Goal: Ask a question

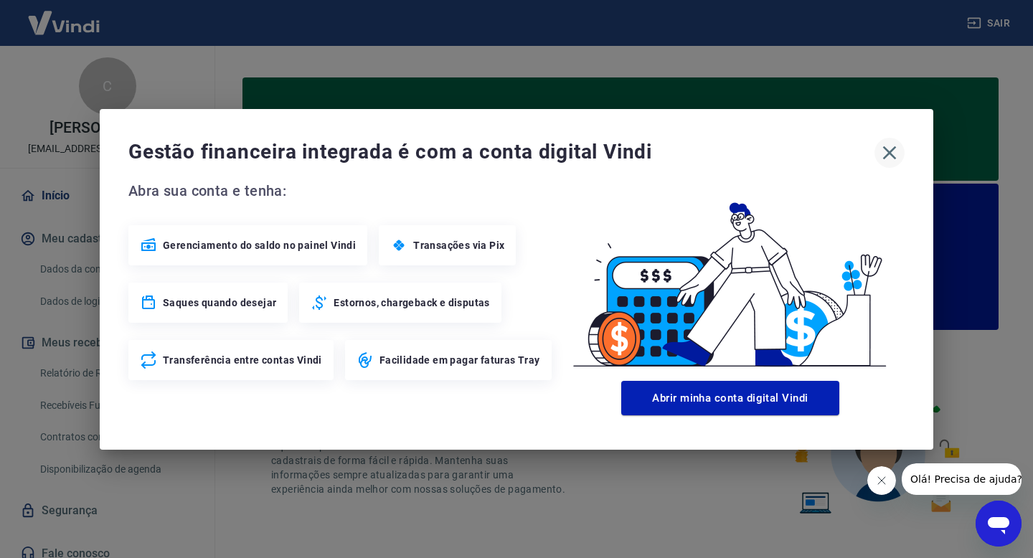
click at [883, 151] on icon "button" at bounding box center [889, 152] width 23 height 23
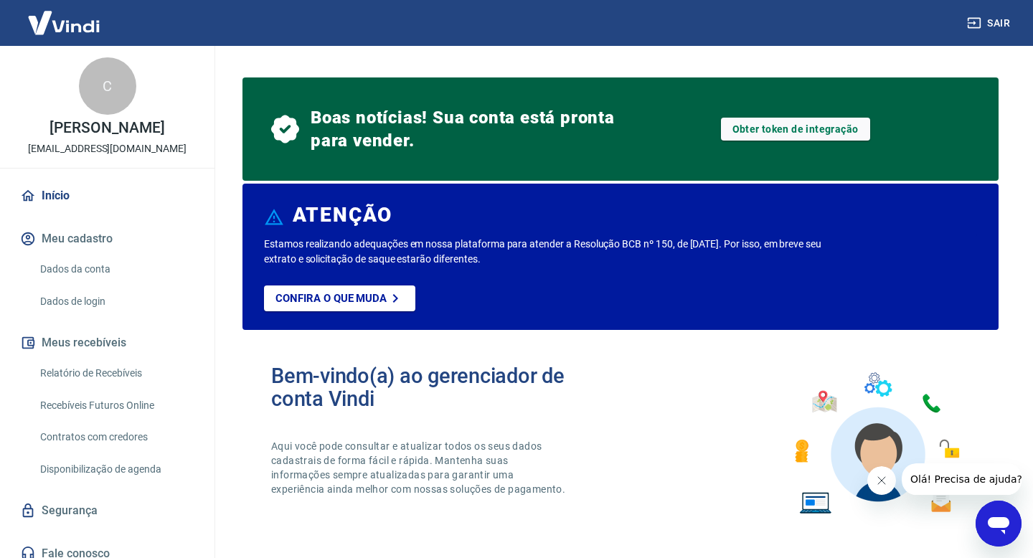
click at [757, 410] on div "Bem-vindo(a) ao gerenciador de conta Vindi Aqui você pode consultar e atualizar…" at bounding box center [621, 444] width 756 height 205
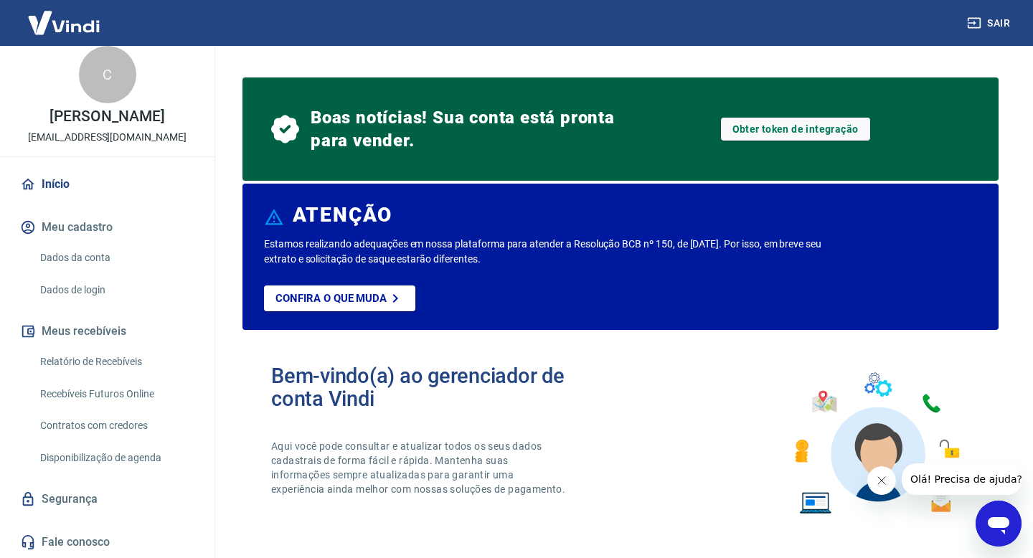
click at [108, 357] on link "Relatório de Recebíveis" at bounding box center [115, 361] width 163 height 29
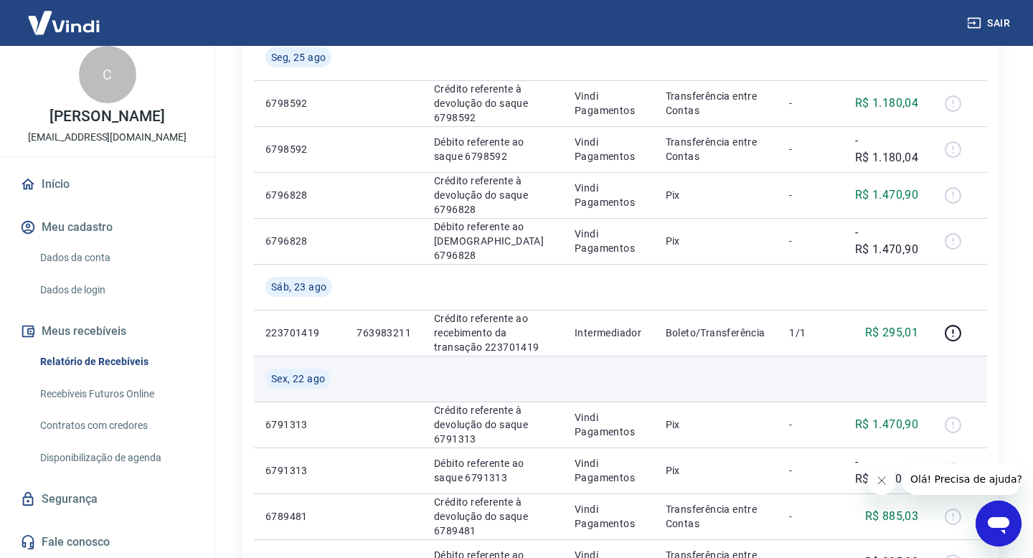
scroll to position [282, 0]
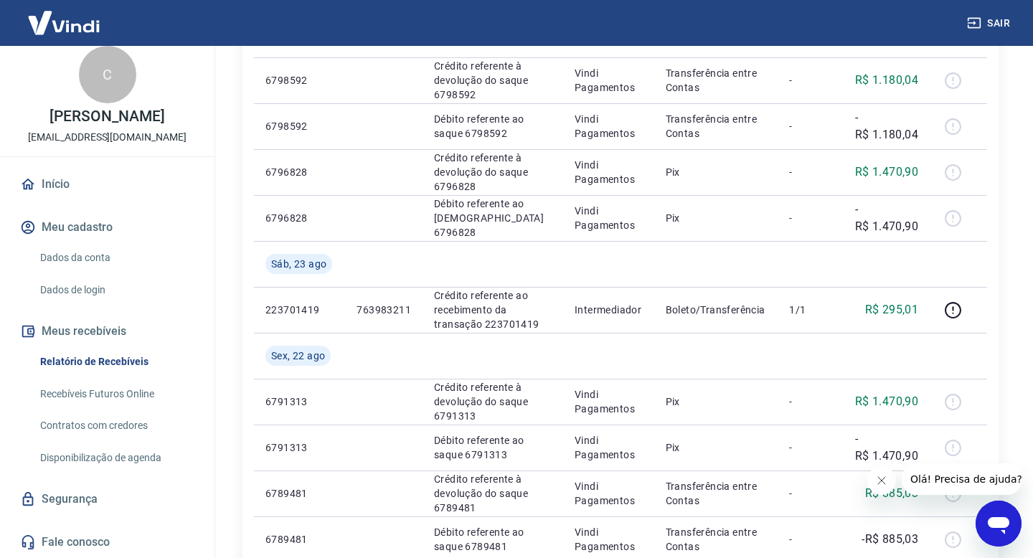
click at [1005, 525] on icon "Abrir janela de mensagens" at bounding box center [999, 525] width 22 height 17
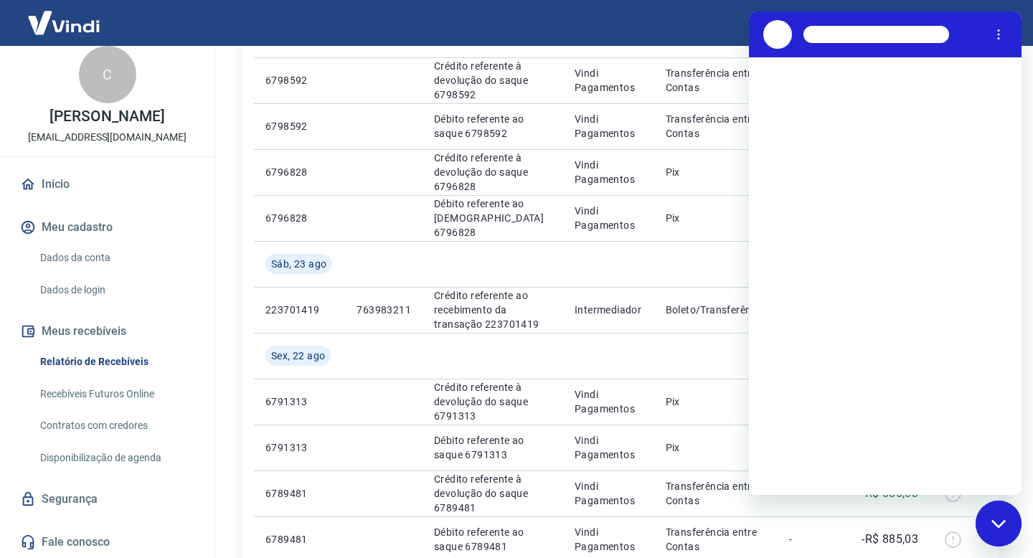
scroll to position [0, 0]
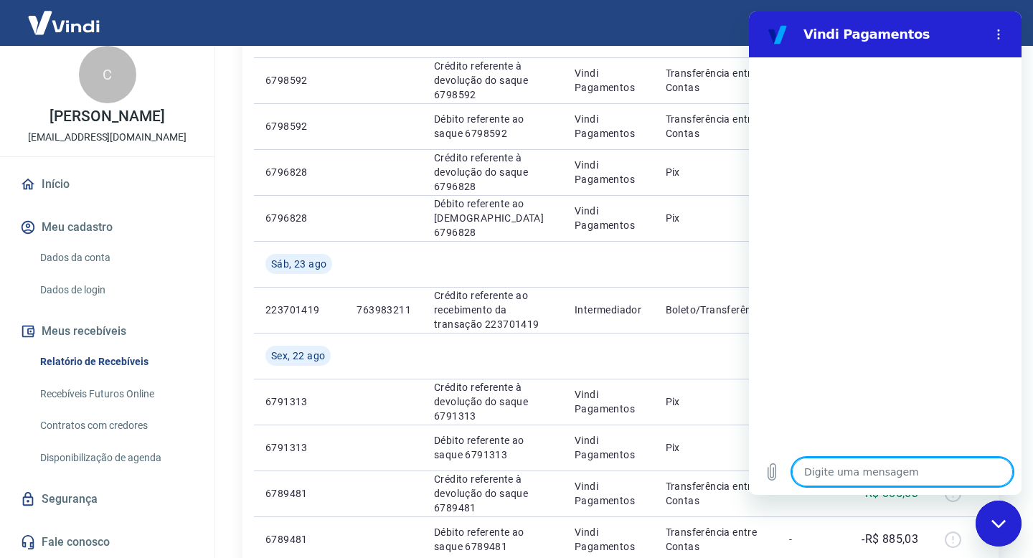
type textarea "B"
type textarea "x"
type textarea "Bo"
type textarea "x"
type textarea "Boa"
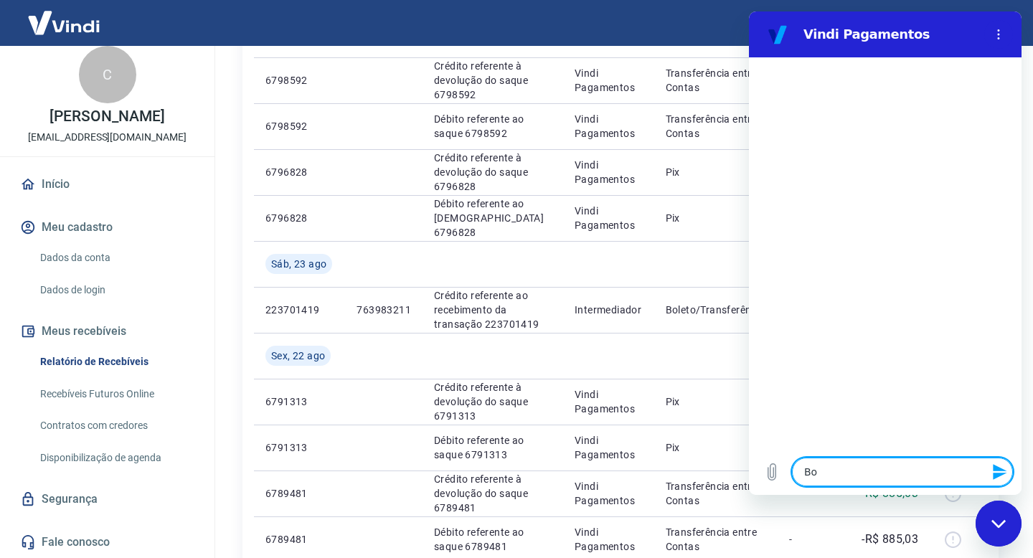
type textarea "x"
type textarea "Boa"
type textarea "x"
type textarea "Boa t"
type textarea "x"
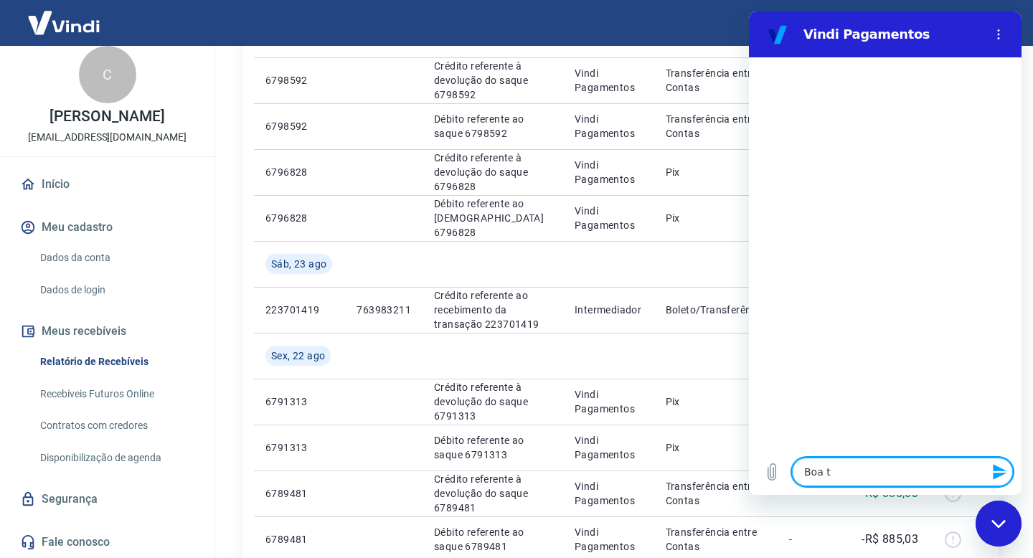
type textarea "Boa ta"
type textarea "x"
type textarea "Boa tar"
type textarea "x"
type textarea "Boa tard"
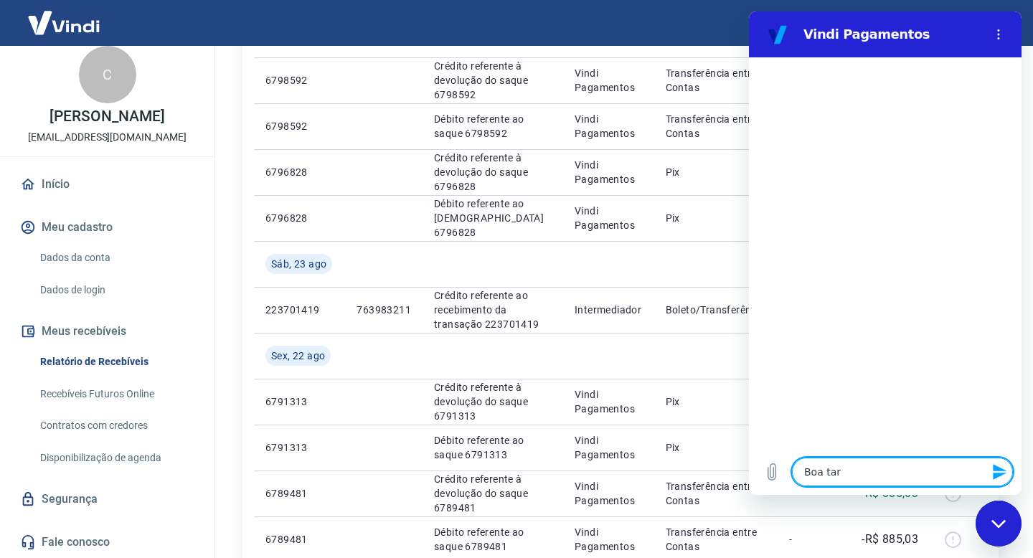
type textarea "x"
type textarea "Boa tarde"
type textarea "x"
type textarea "G"
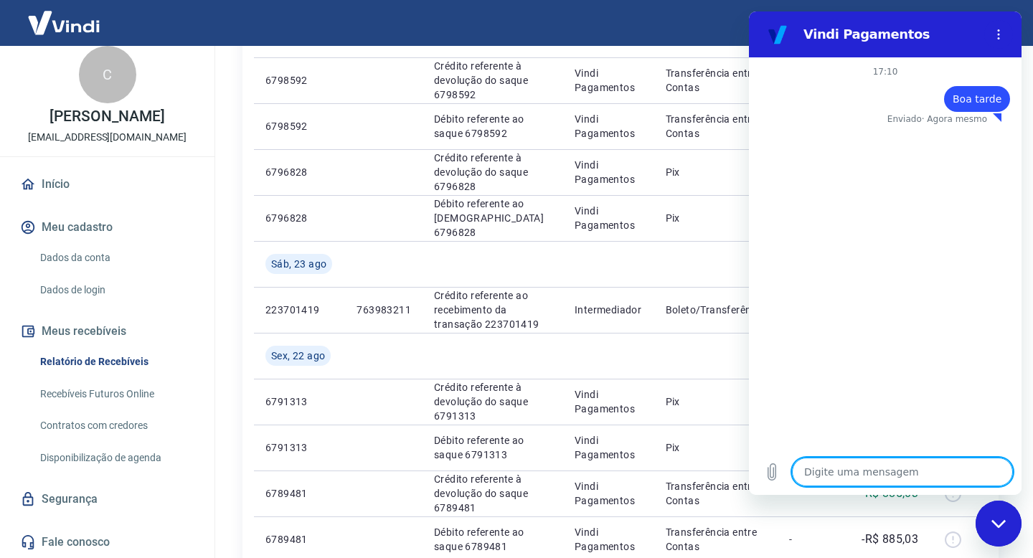
type textarea "x"
type textarea "Go"
type textarea "x"
type textarea "Gos"
type textarea "x"
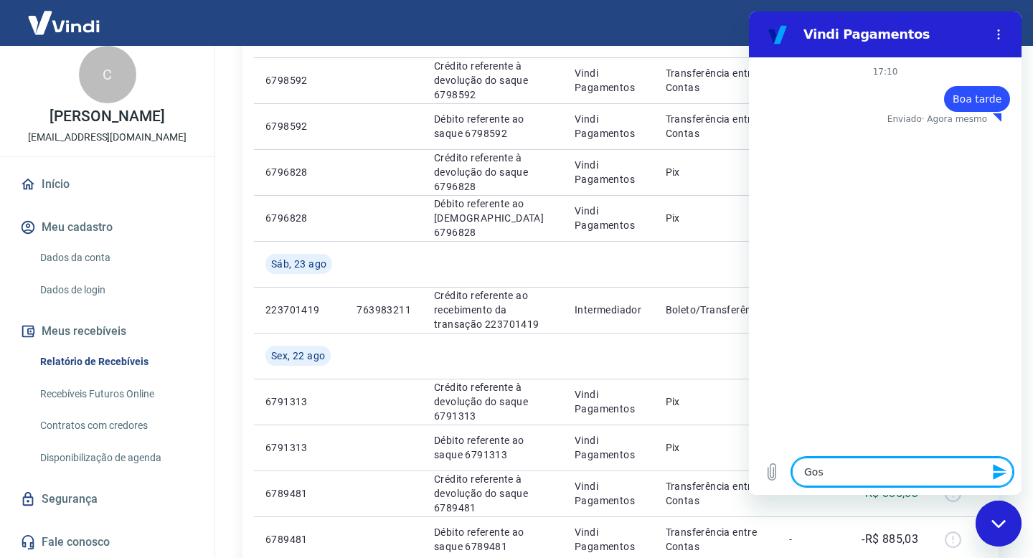
type textarea "Gost"
type textarea "x"
type textarea "Gosta"
type textarea "x"
type textarea "Gostar"
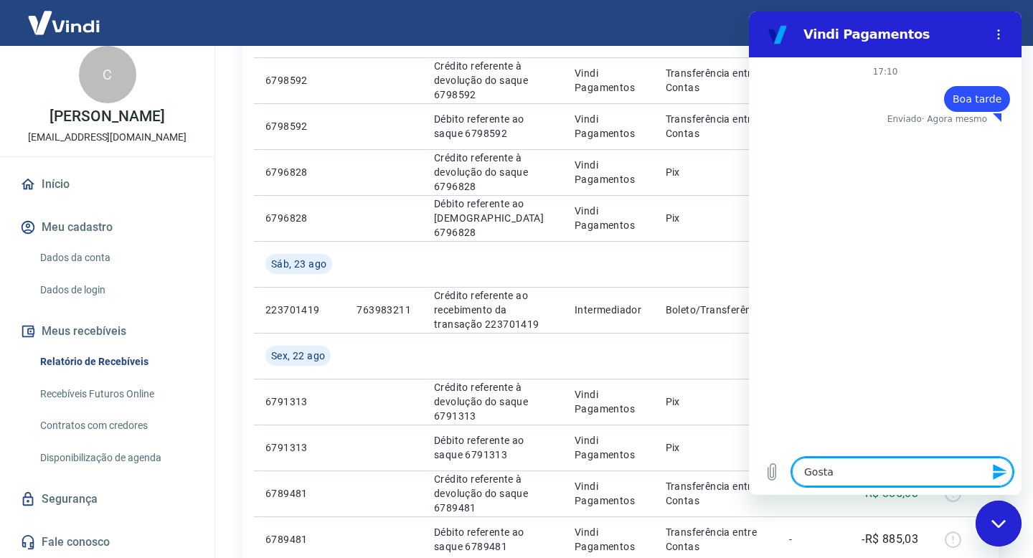
type textarea "x"
type textarea "Gostari"
type textarea "x"
type textarea "Gostaria"
type textarea "x"
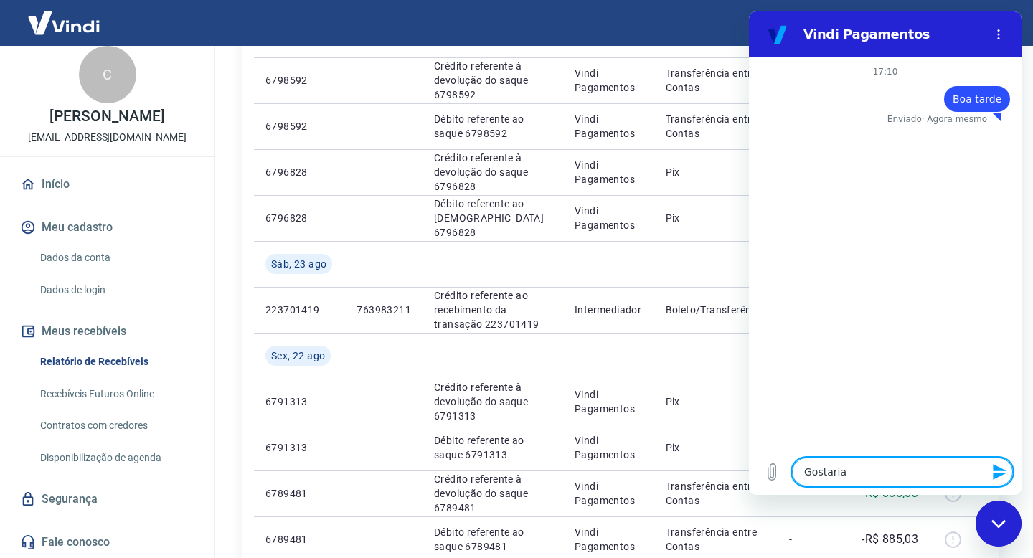
type textarea "Gostaria"
type textarea "x"
type textarea "Gostaria d"
type textarea "x"
type textarea "Gostaria de"
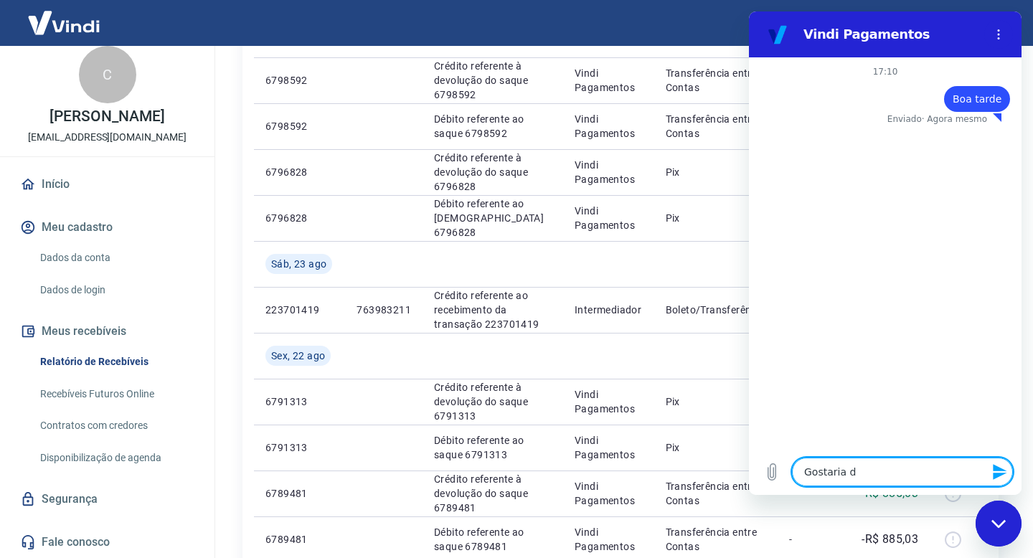
type textarea "x"
type textarea "Gostaria de"
type textarea "x"
type textarea "Gostaria de e"
type textarea "x"
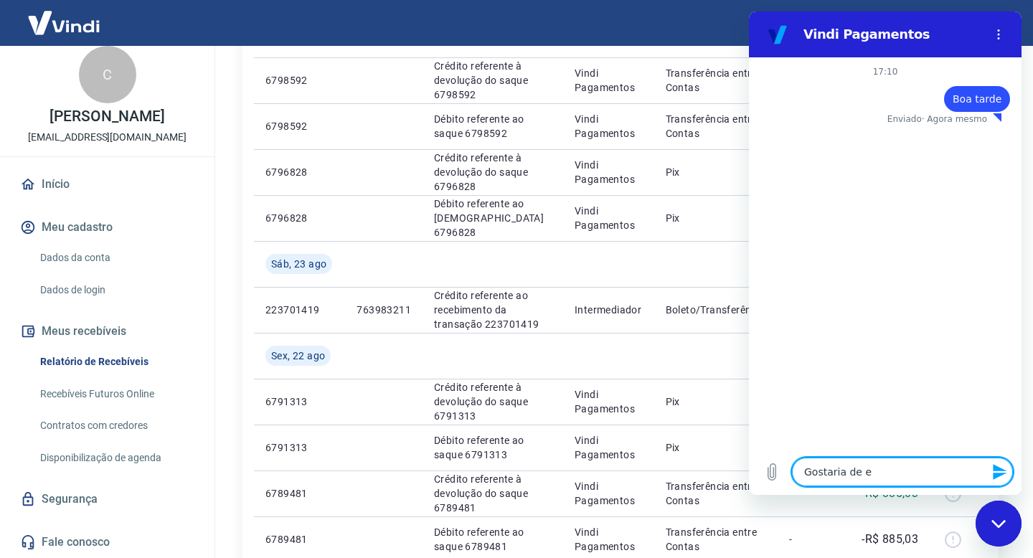
type textarea "Gostaria de en"
type textarea "x"
type textarea "Gostaria de ent"
type textarea "x"
type textarea "Gostaria de ente"
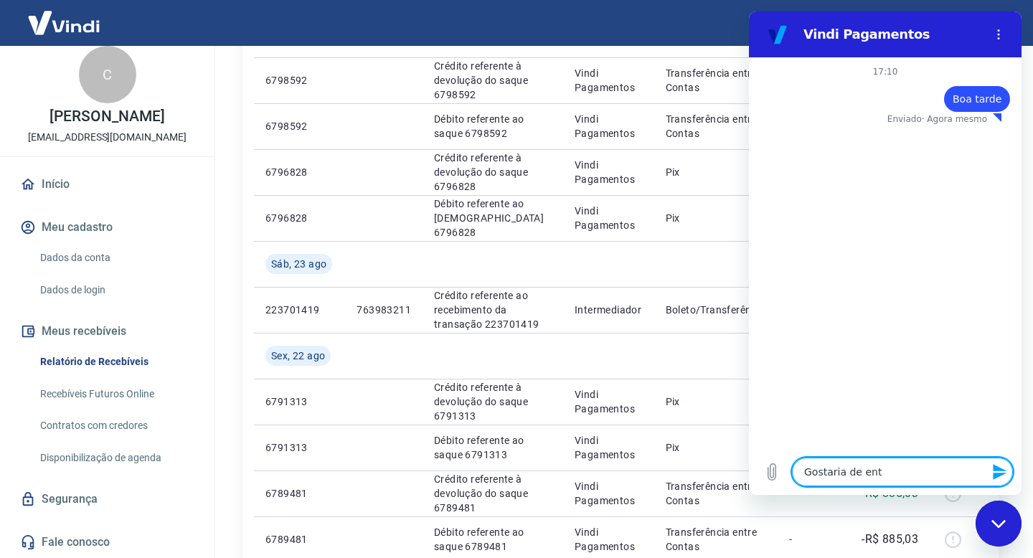
type textarea "x"
type textarea "Gostaria de enten"
type textarea "x"
type textarea "Gostaria de entend"
type textarea "x"
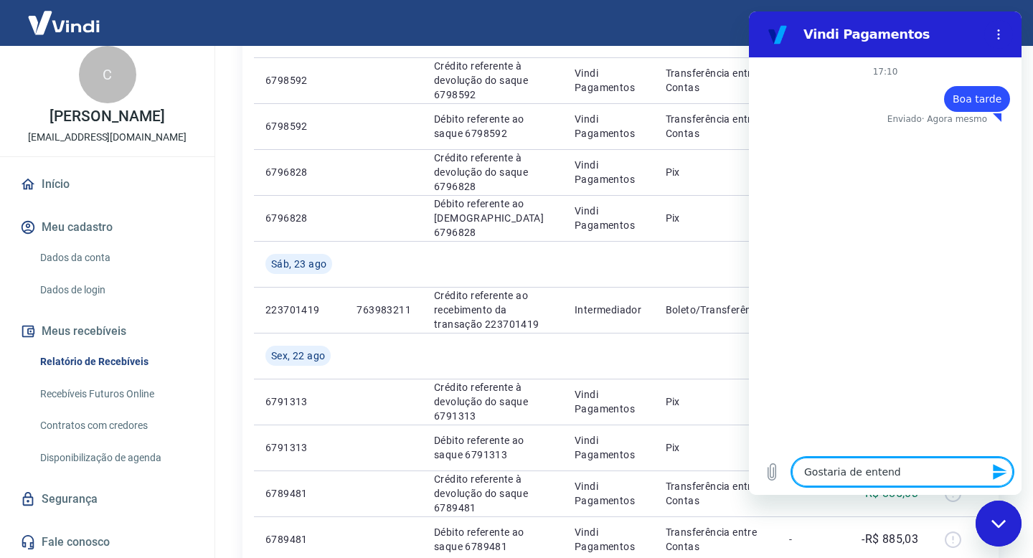
type textarea "Gostaria de entende"
type textarea "x"
type textarea "Gostaria de entender"
type textarea "x"
type textarea "Gostaria de entender"
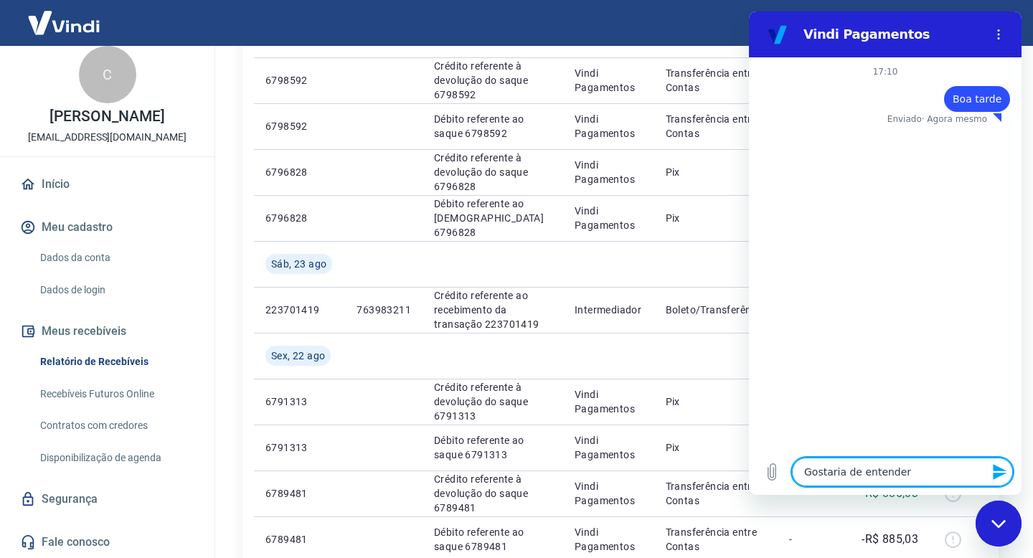
type textarea "x"
type textarea "Gostaria de entender p"
type textarea "x"
type textarea "Gostaria de entender po"
type textarea "x"
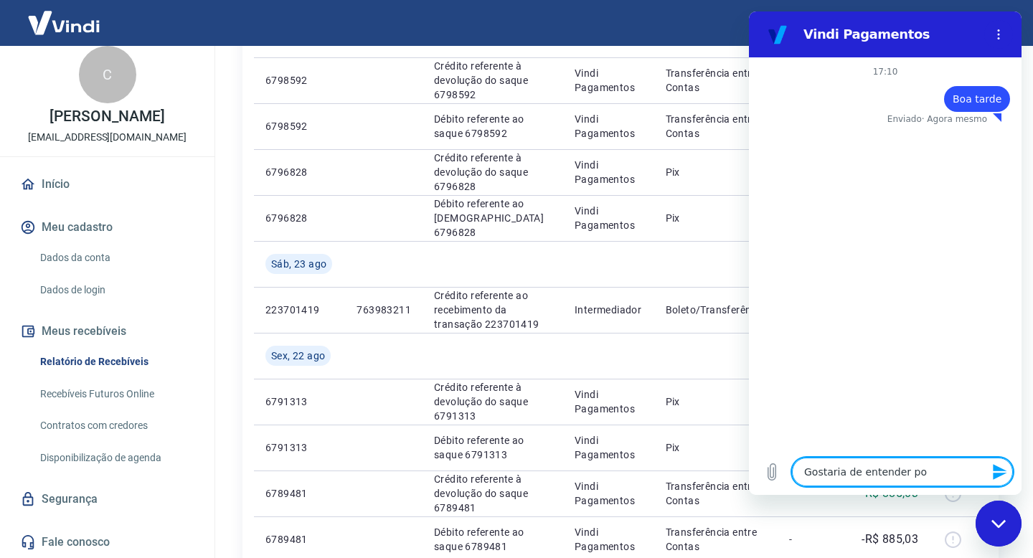
type textarea "Gostaria de entender por"
type textarea "x"
type textarea "Gostaria de entender porq"
type textarea "x"
type textarea "Gostaria de entender porqu"
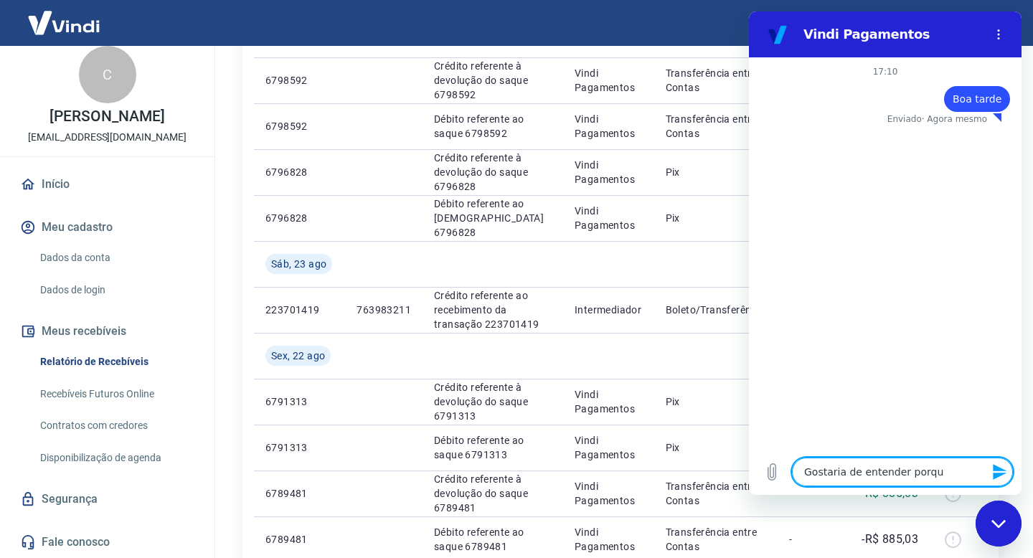
type textarea "x"
type textarea "Gostaria de entender porque"
type textarea "x"
type textarea "Gostaria de entender porque"
type textarea "x"
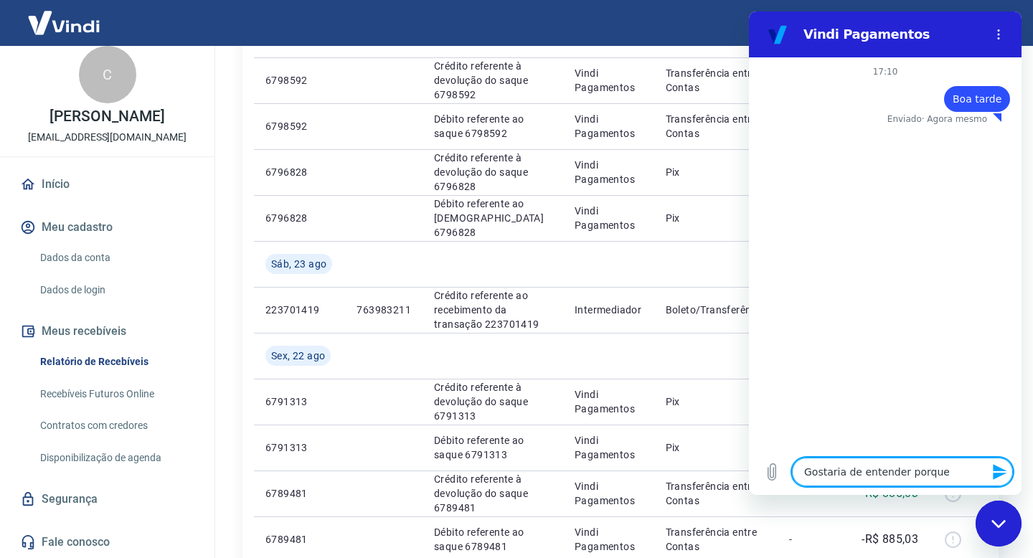
type textarea "Gostaria de entender porque o"
type textarea "x"
type textarea "Gostaria de entender porque os"
type textarea "x"
type textarea "Gostaria de entender porque os"
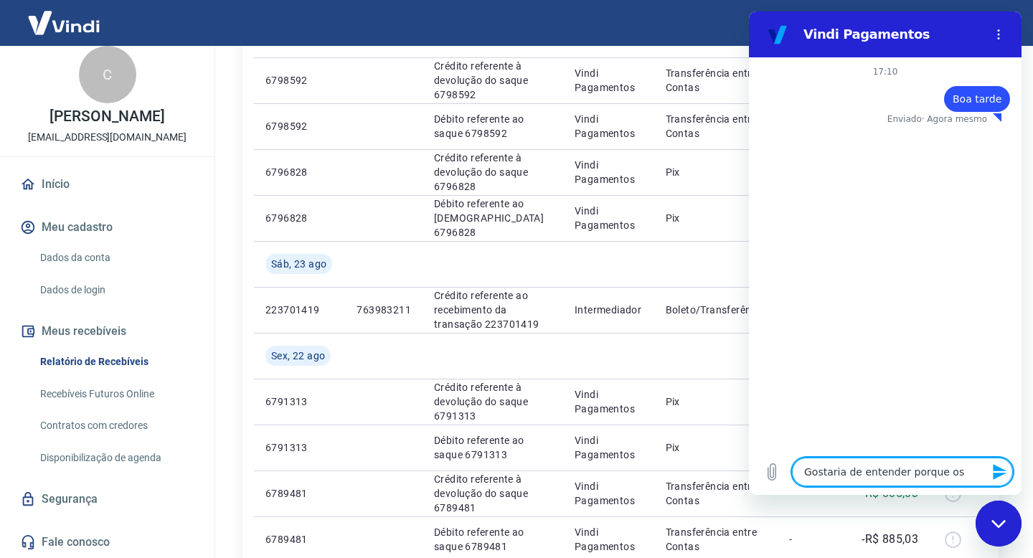
type textarea "x"
type textarea "Gostaria de entender porque os s"
type textarea "x"
type textarea "Gostaria de entender porque os sa"
type textarea "x"
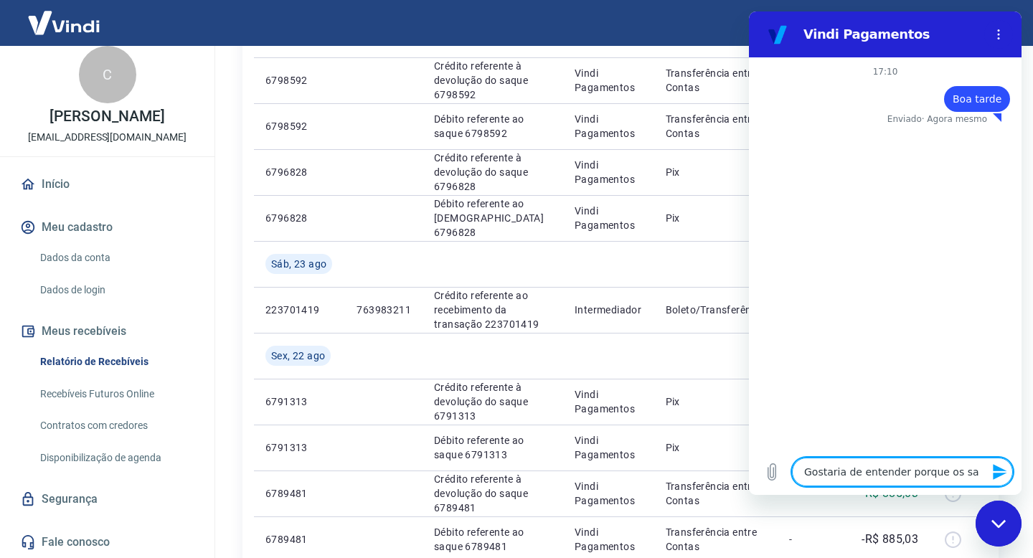
type textarea "Gostaria de entender porque os saq"
type textarea "x"
type textarea "Gostaria de entender porque os saqu"
type textarea "x"
type textarea "Gostaria de entender porque os saque"
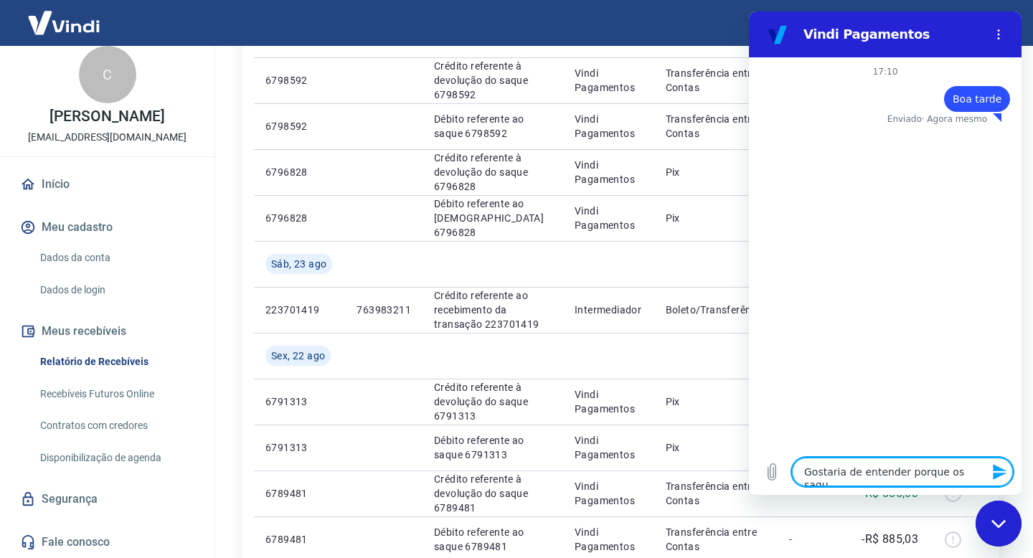
type textarea "x"
type textarea "Gostaria de entender porque os saques"
type textarea "x"
type textarea "Gostaria de entender porque os saques"
type textarea "x"
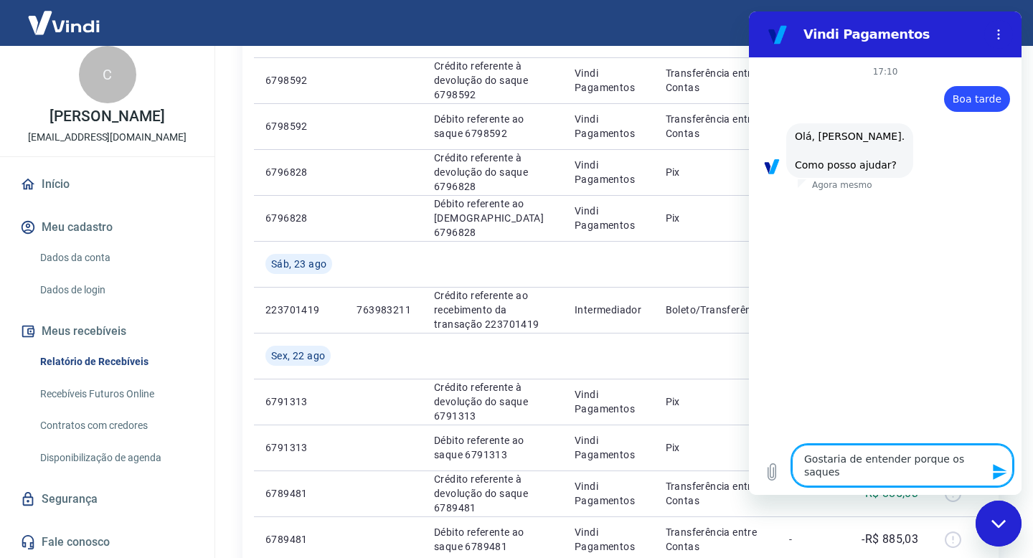
type textarea "Gostaria de entender porque os saques e"
type textarea "x"
type textarea "Gostaria de entender porque os saques es"
type textarea "x"
type textarea "Gostaria de entender porque os saques est"
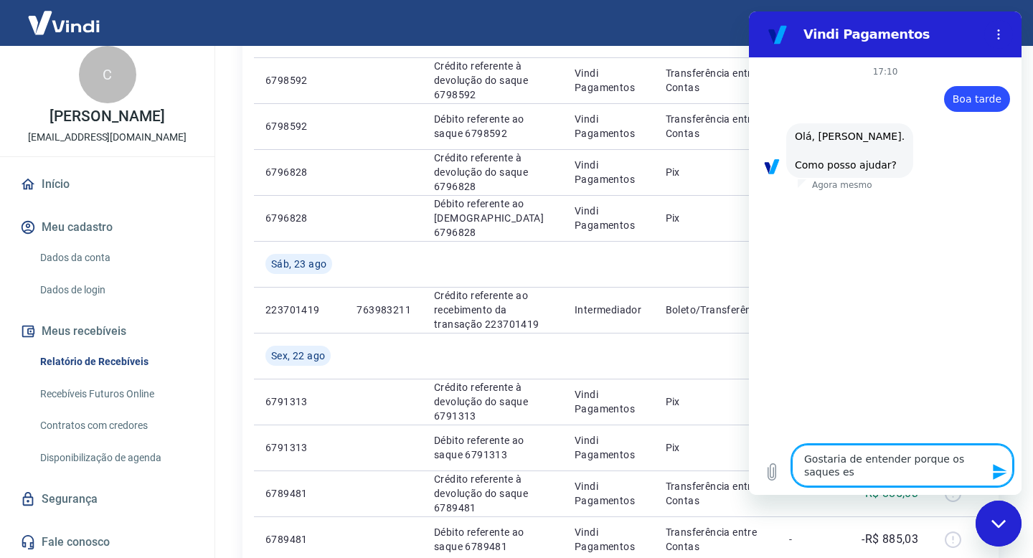
type textarea "x"
type textarea "Gostaria de entender porque os saques est˜"
type textarea "x"
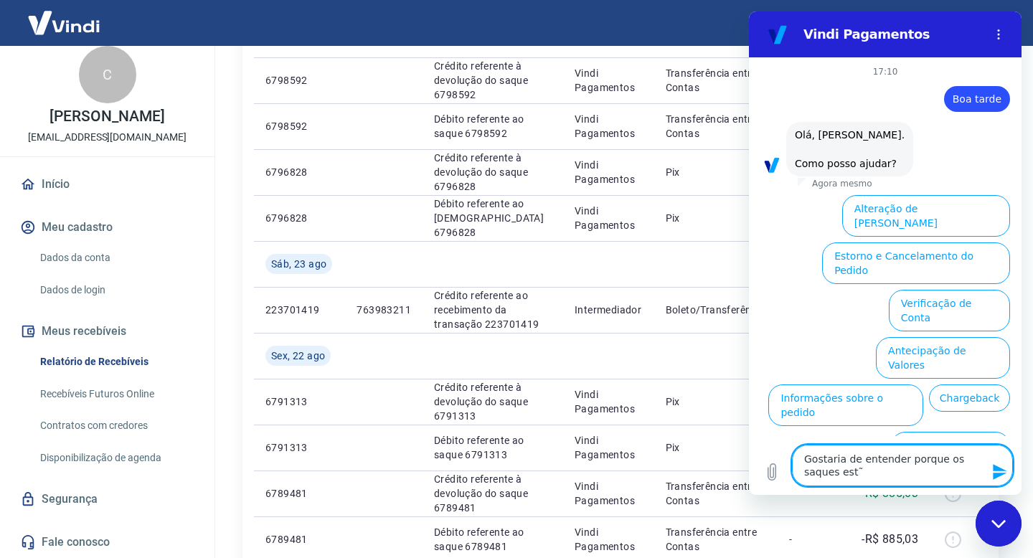
scroll to position [54, 0]
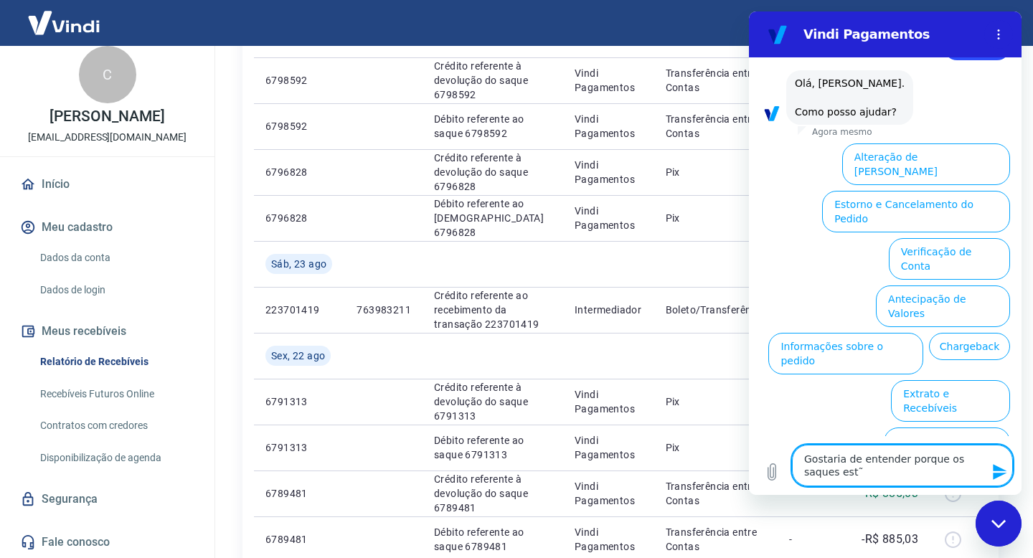
type textarea "Gostaria de entender porque os saques estã"
type textarea "x"
type textarea "Gostaria de entender porque os saques estão"
type textarea "x"
type textarea "Gostaria de entender porque os saques estão"
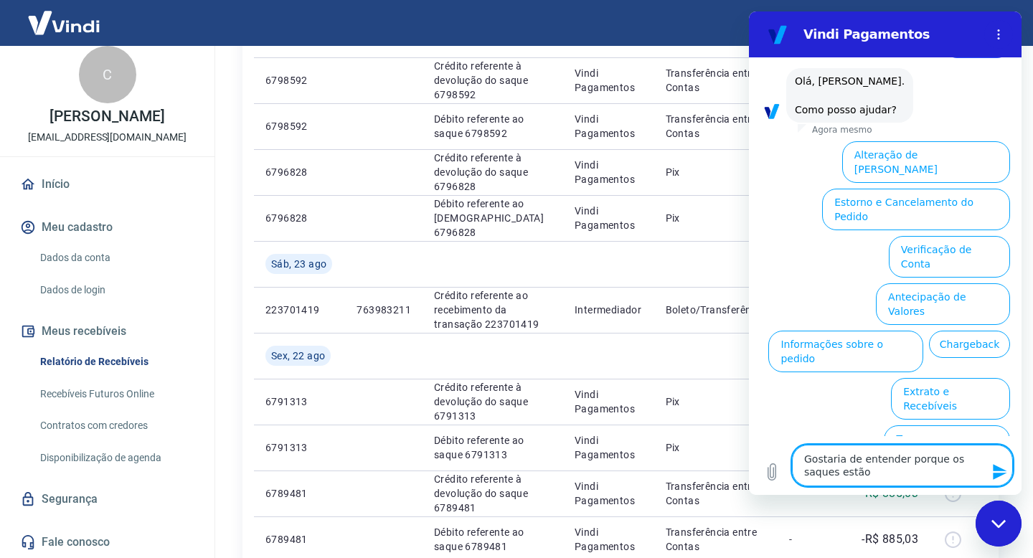
type textarea "x"
type textarea "Gostaria de entender porque os saques estão s"
type textarea "x"
type textarea "Gostaria de entender porque os saques estão se"
type textarea "x"
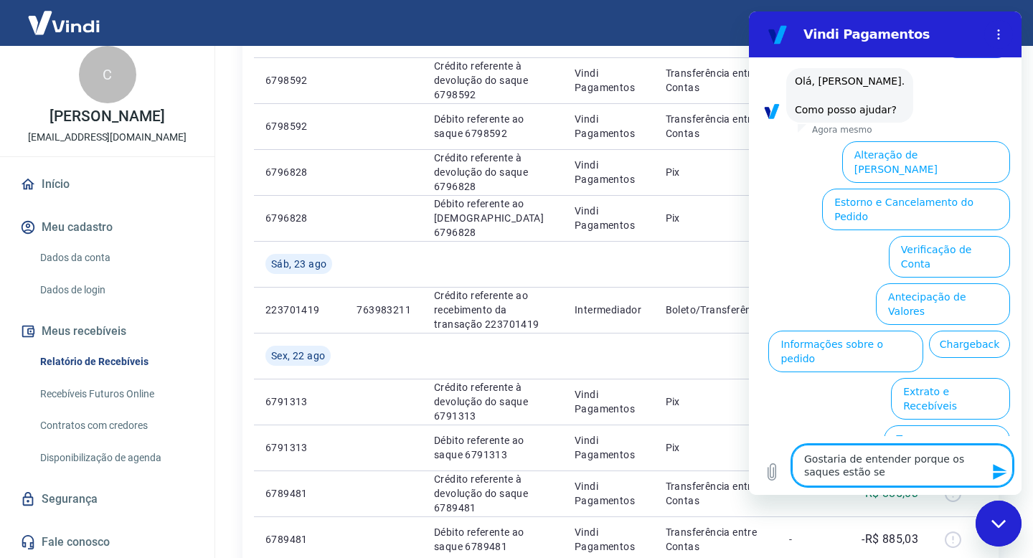
type textarea "Gostaria de entender porque os saques estão sen"
type textarea "x"
type textarea "Gostaria de entender porque os saques estão send"
type textarea "x"
type textarea "Gostaria de entender porque os saques estão sendo"
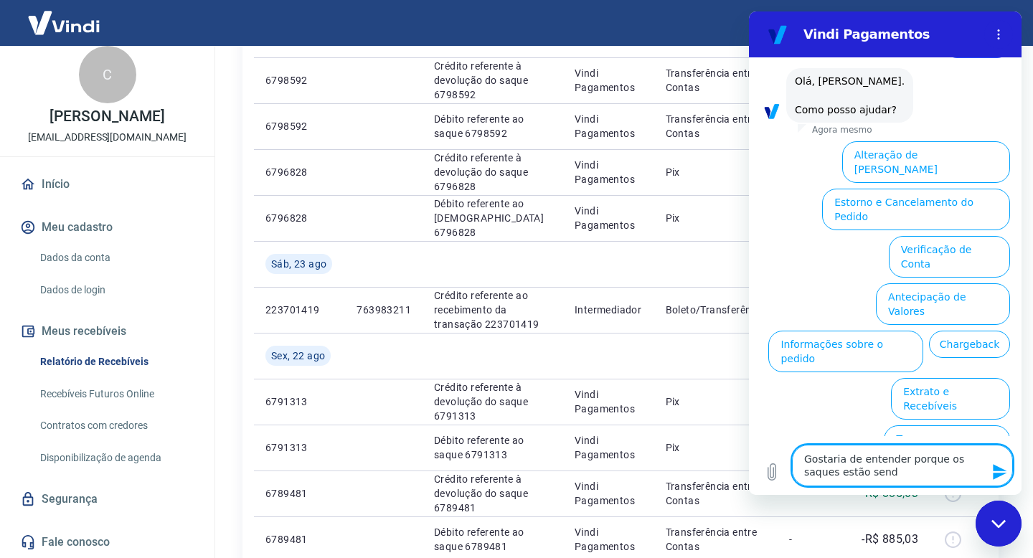
type textarea "x"
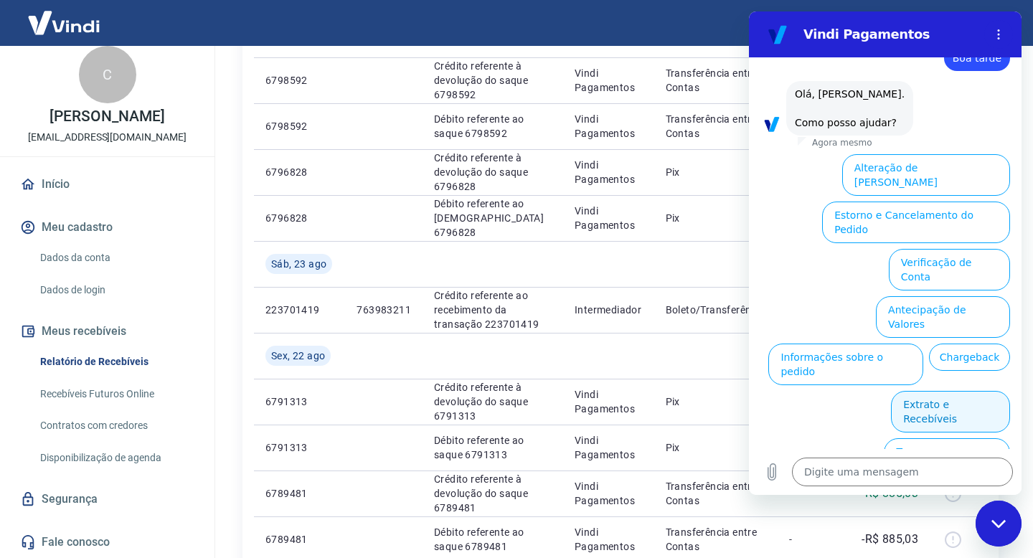
click at [932, 391] on button "Extrato e Recebíveis" at bounding box center [950, 412] width 119 height 42
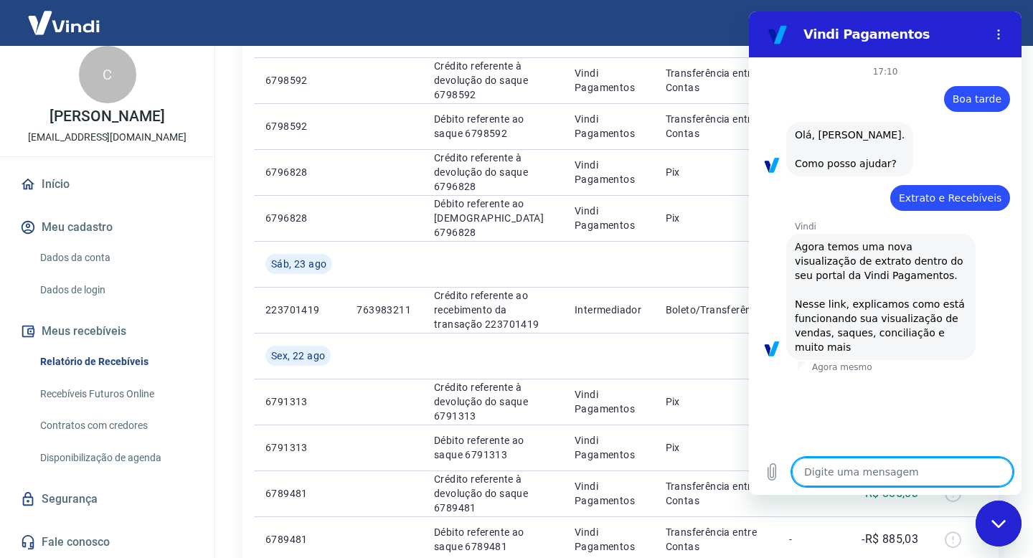
click at [919, 477] on textarea at bounding box center [902, 472] width 221 height 29
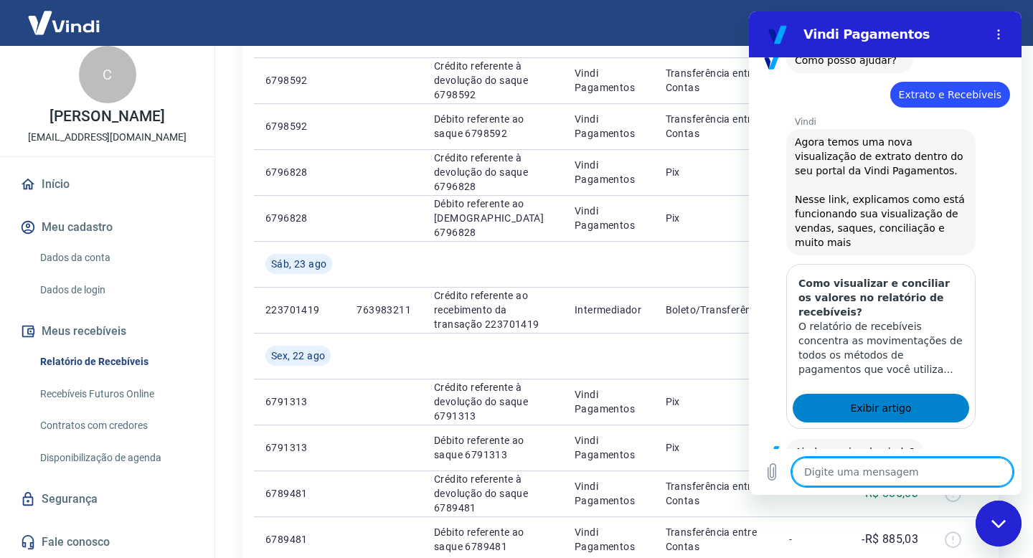
scroll to position [169, 0]
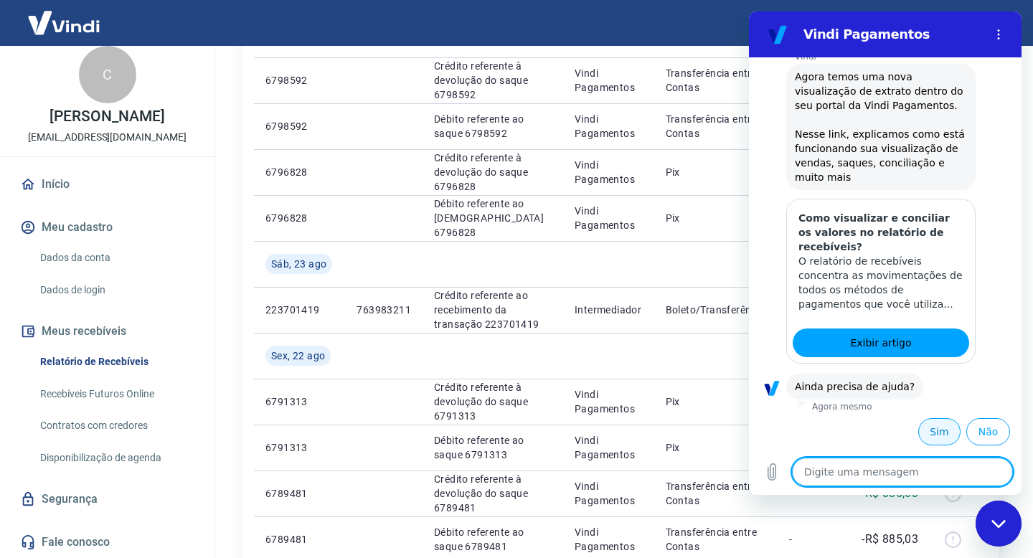
click at [934, 429] on button "Sim" at bounding box center [939, 431] width 42 height 27
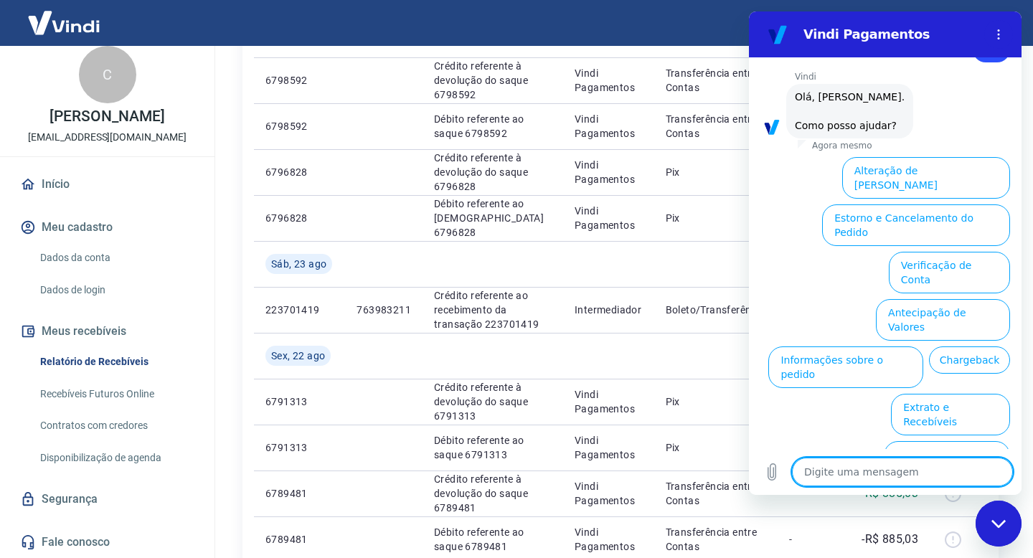
scroll to position [543, 0]
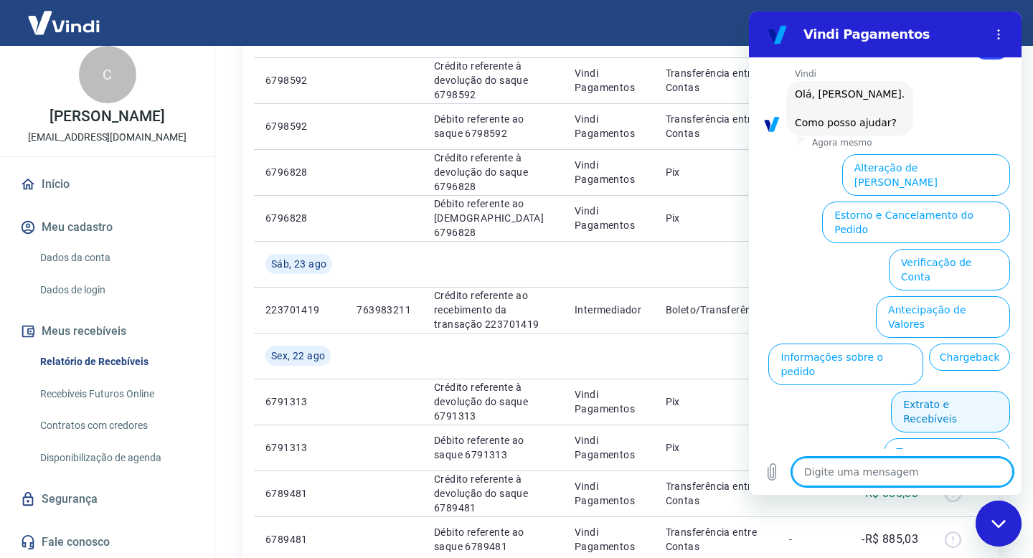
click at [928, 391] on button "Extrato e Recebíveis" at bounding box center [950, 412] width 119 height 42
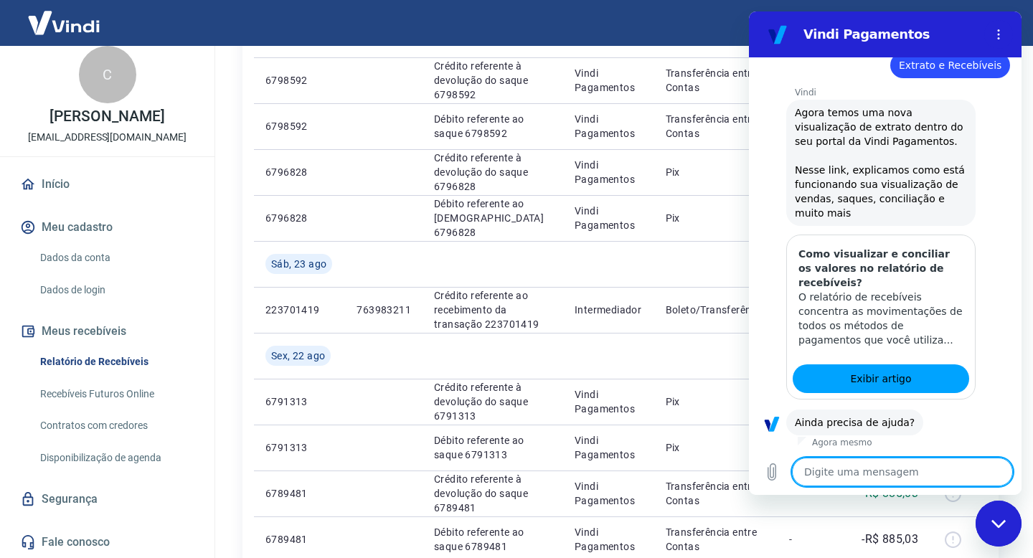
scroll to position [671, 0]
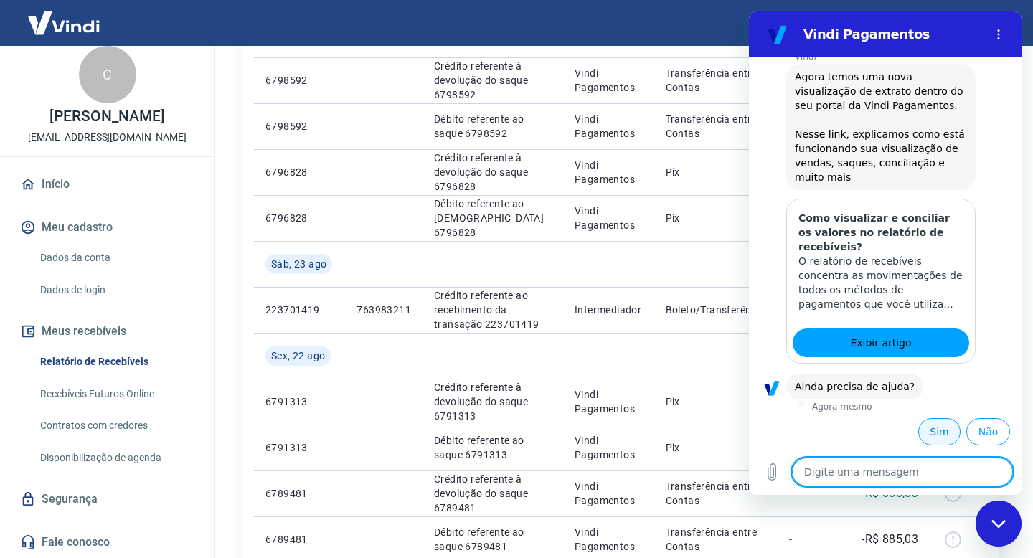
click at [936, 438] on button "Sim" at bounding box center [939, 431] width 42 height 27
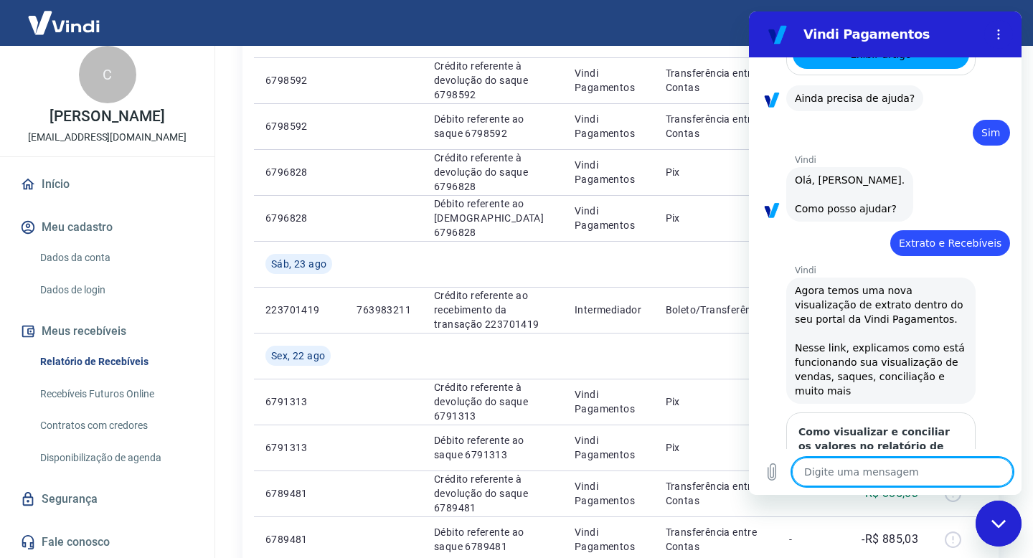
scroll to position [1045, 0]
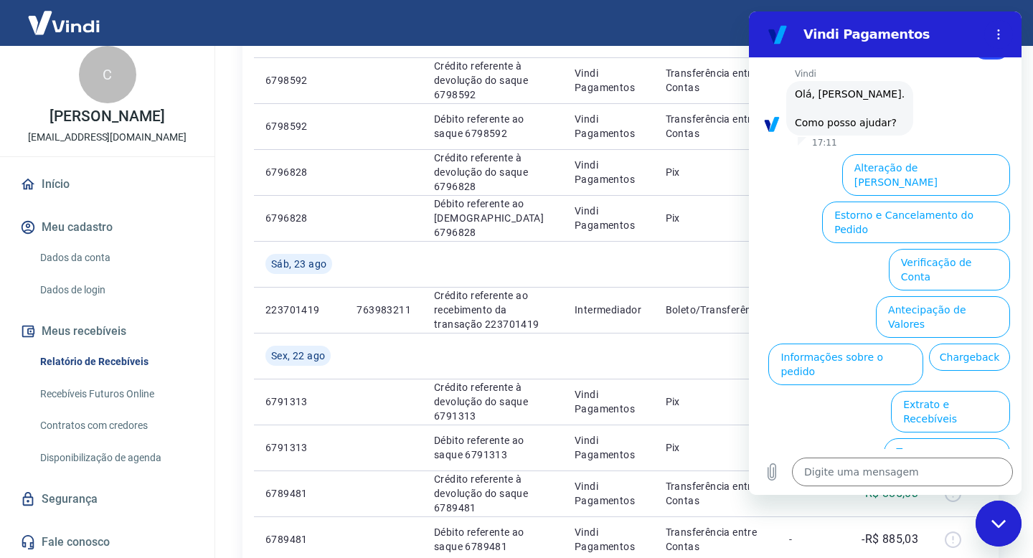
click at [845, 385] on ul "Alteração de Dados Cadastrais Estorno e Cancelamento do Pedido Verificação de C…" at bounding box center [886, 362] width 250 height 426
click at [933, 391] on button "Extrato e Recebíveis" at bounding box center [950, 412] width 119 height 42
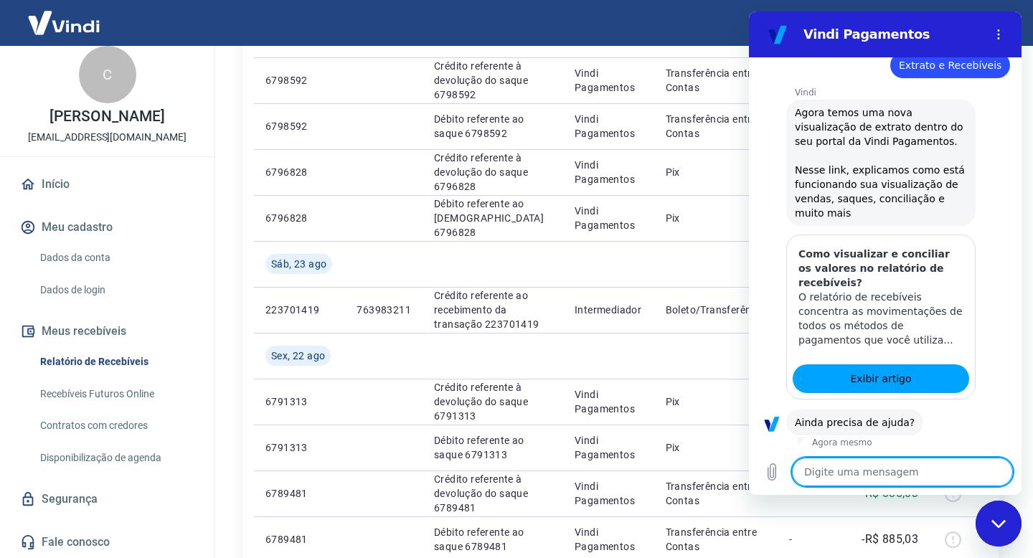
scroll to position [1173, 0]
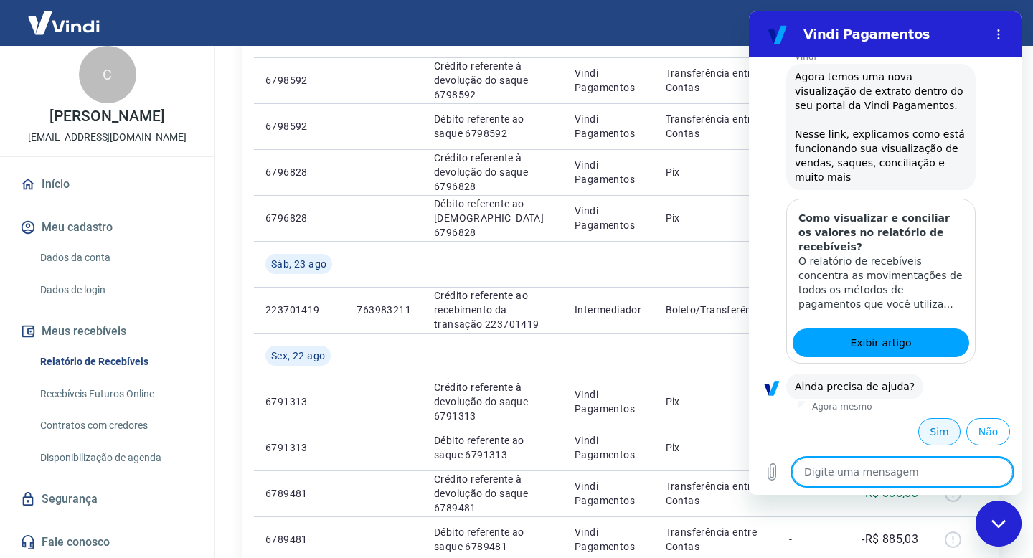
click at [931, 424] on button "Sim" at bounding box center [939, 431] width 42 height 27
type textarea "x"
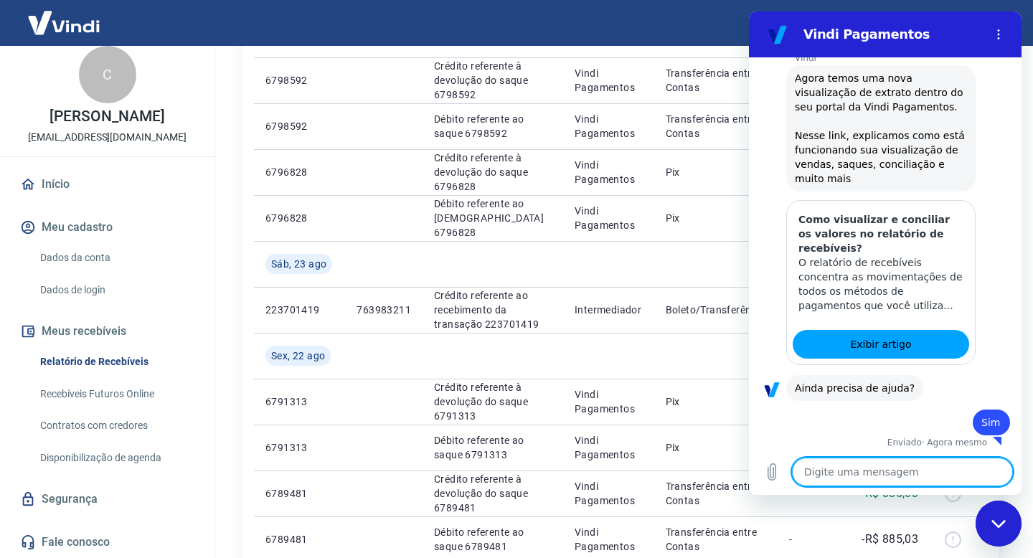
scroll to position [1175, 0]
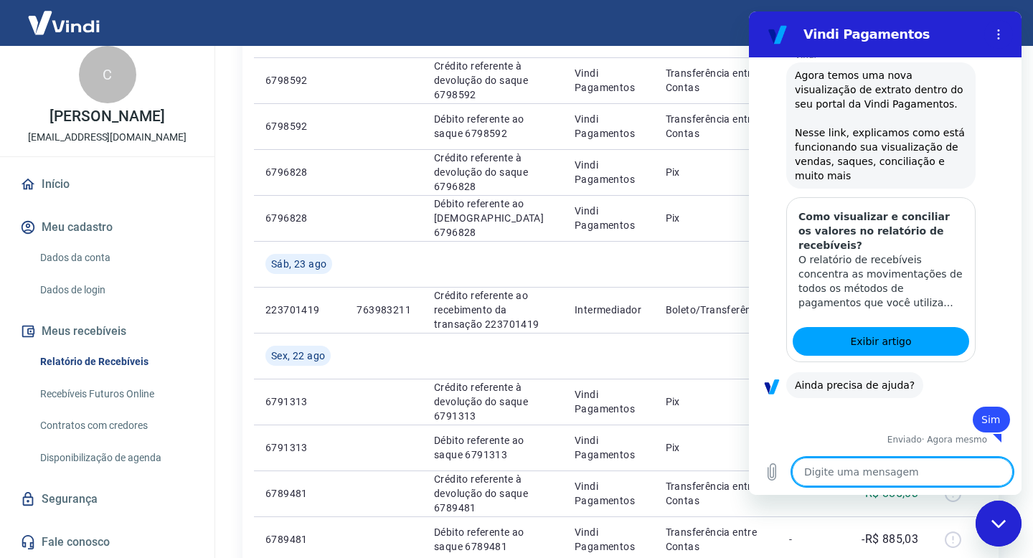
type textarea "a"
type textarea "x"
type textarea "at"
type textarea "x"
type textarea "ate"
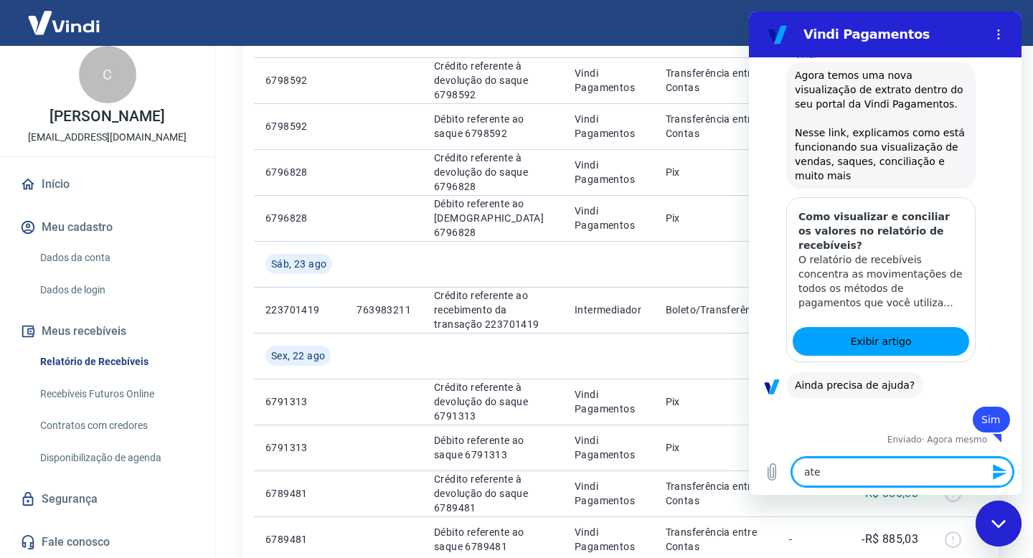
type textarea "x"
type textarea "aten"
type textarea "x"
type textarea "atend"
type textarea "x"
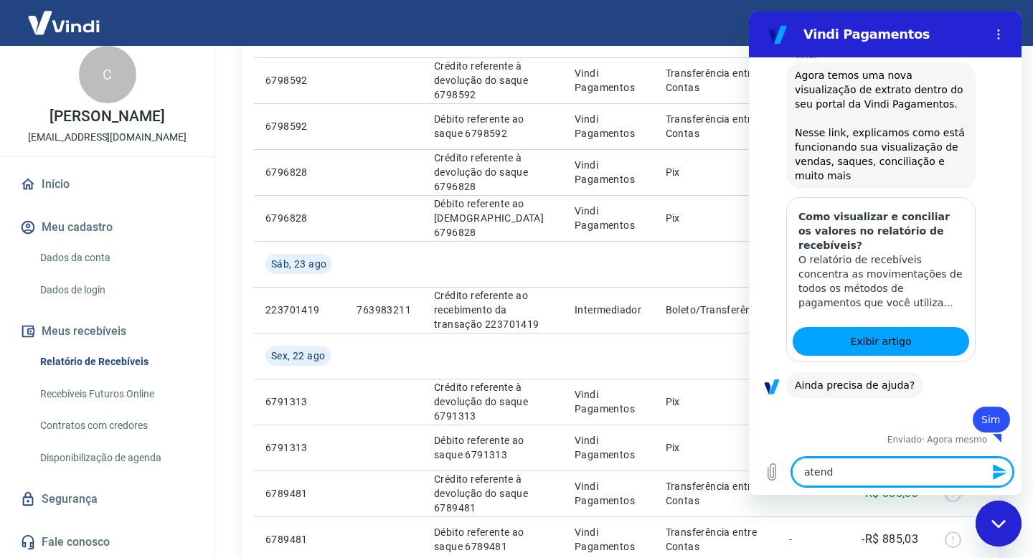
type textarea "atende"
type textarea "x"
type textarea "atenden"
type textarea "x"
type textarea "atendent"
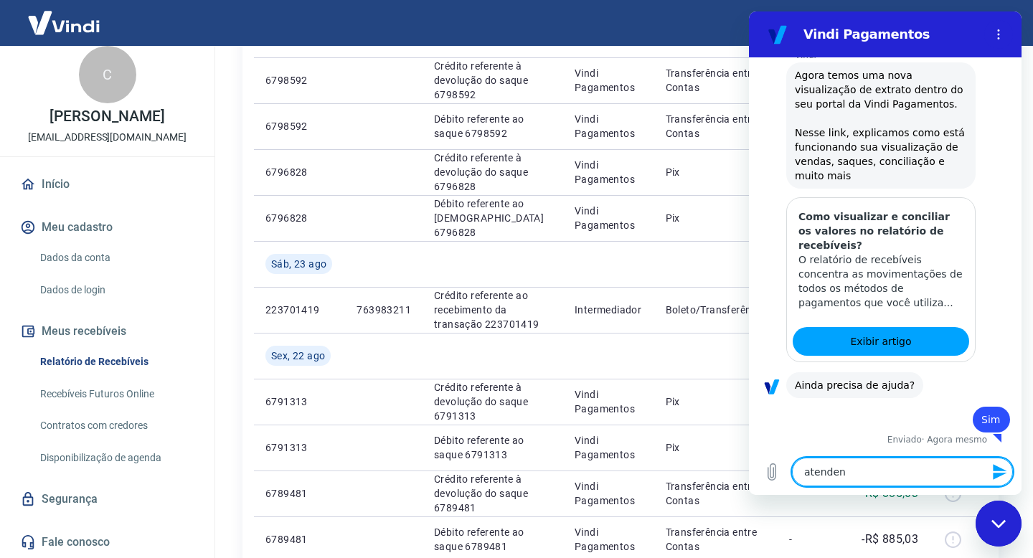
type textarea "x"
type textarea "atendente"
type textarea "x"
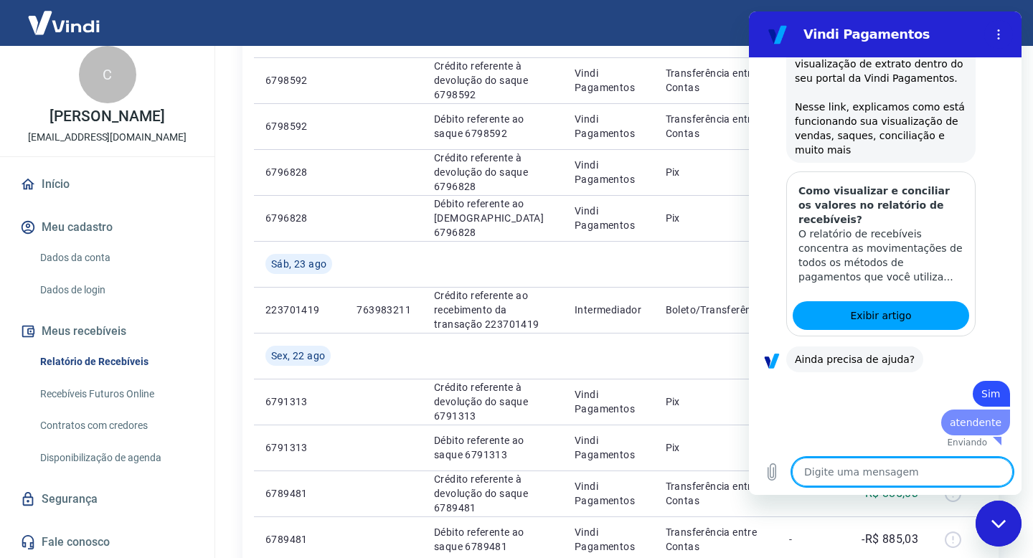
type textarea "x"
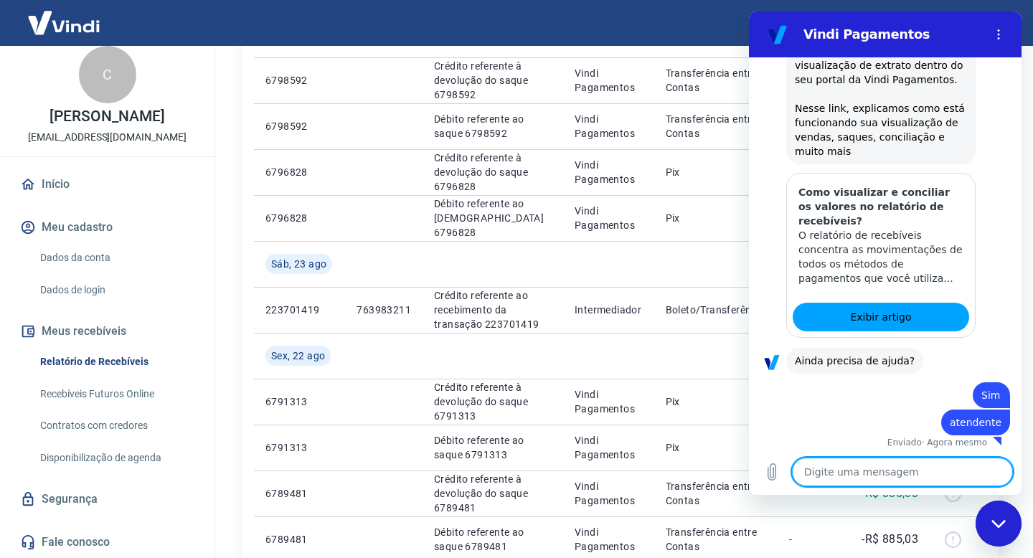
type textarea "f"
type textarea "x"
type textarea "fa"
type textarea "x"
type textarea "fal"
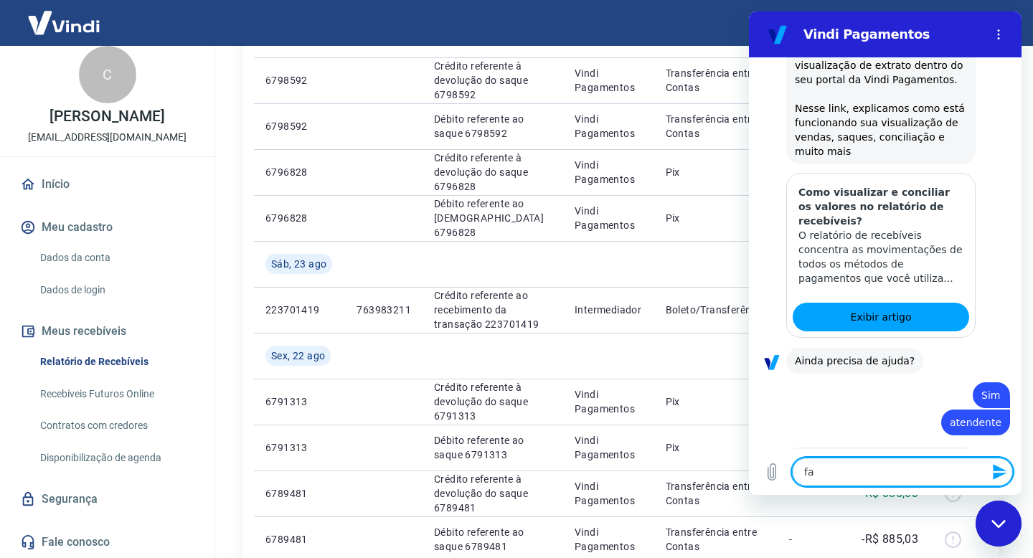
type textarea "x"
type textarea "fala"
type textarea "x"
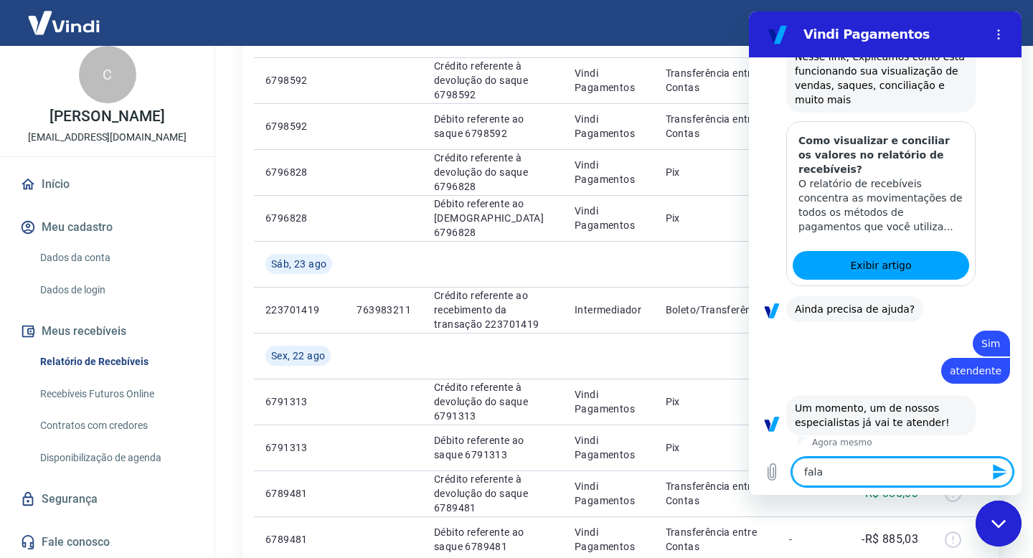
type textarea "falar"
type textarea "x"
type textarea "falar"
type textarea "x"
type textarea "falar c"
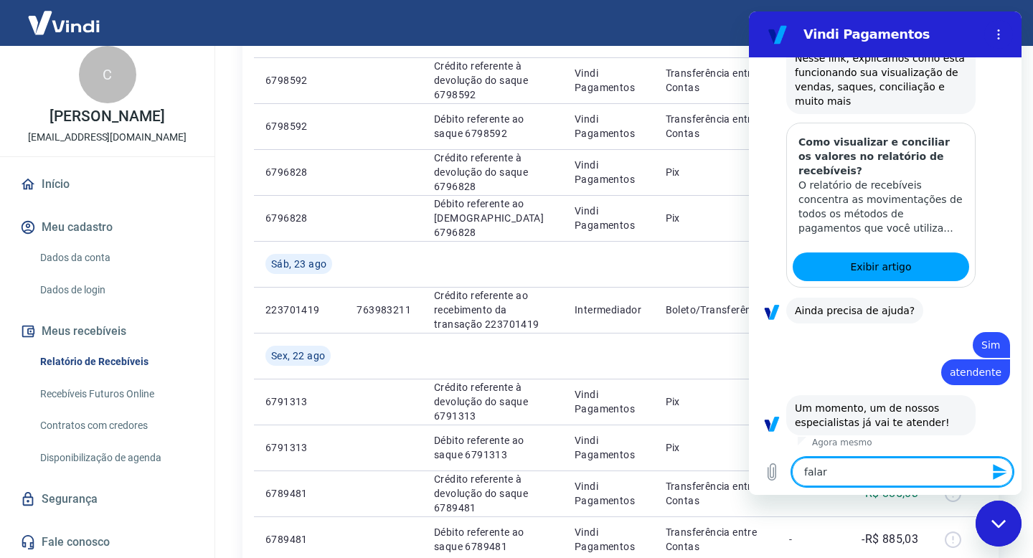
type textarea "x"
type textarea "falar co"
type textarea "x"
type textarea "falar com"
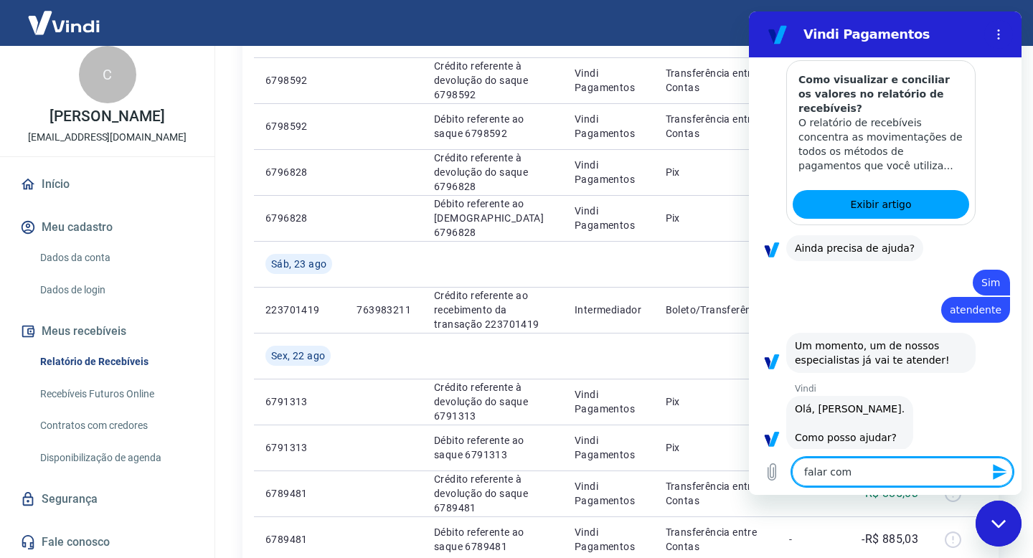
type textarea "x"
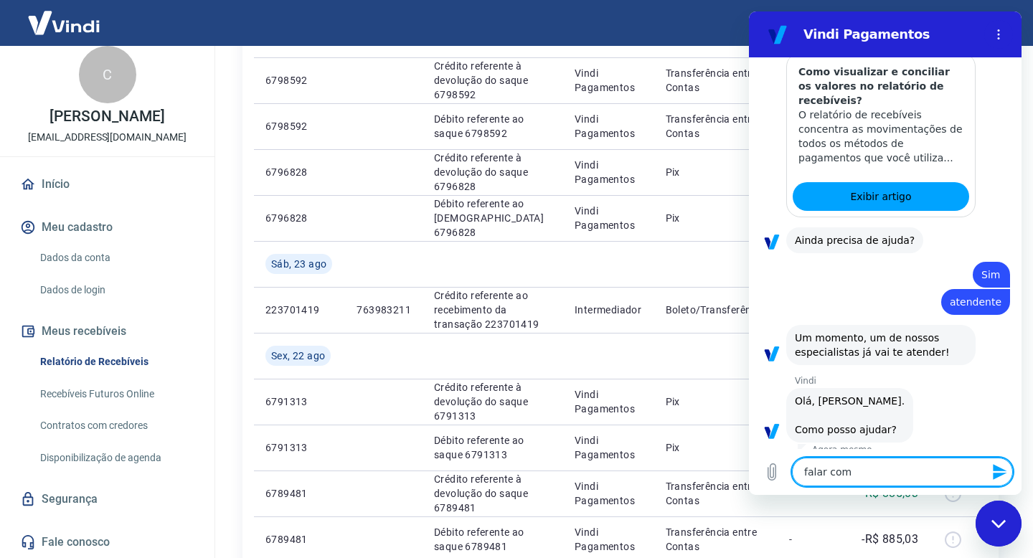
type textarea "falar com"
type textarea "x"
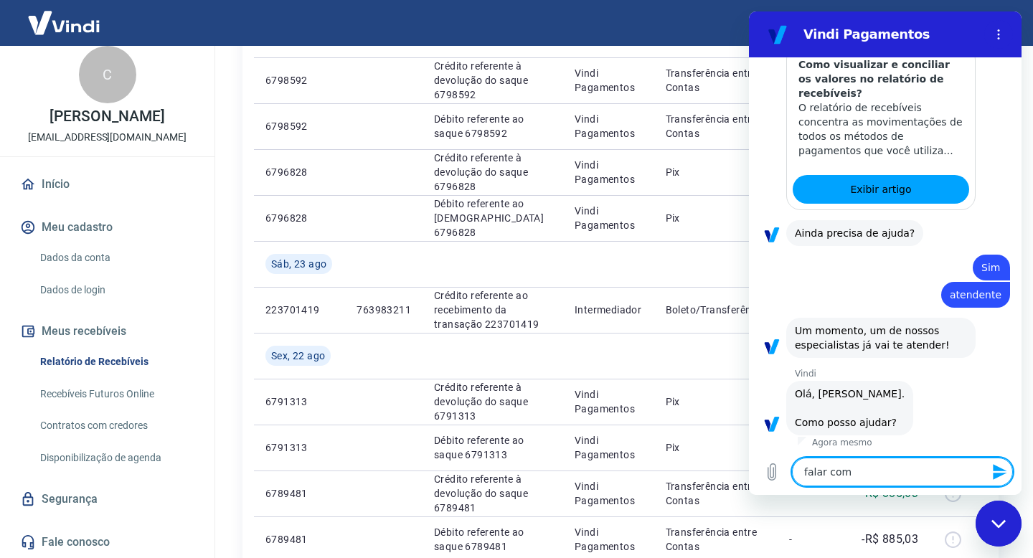
type textarea "falar com a"
type textarea "x"
type textarea "falar com at"
type textarea "x"
type textarea "falar com ate"
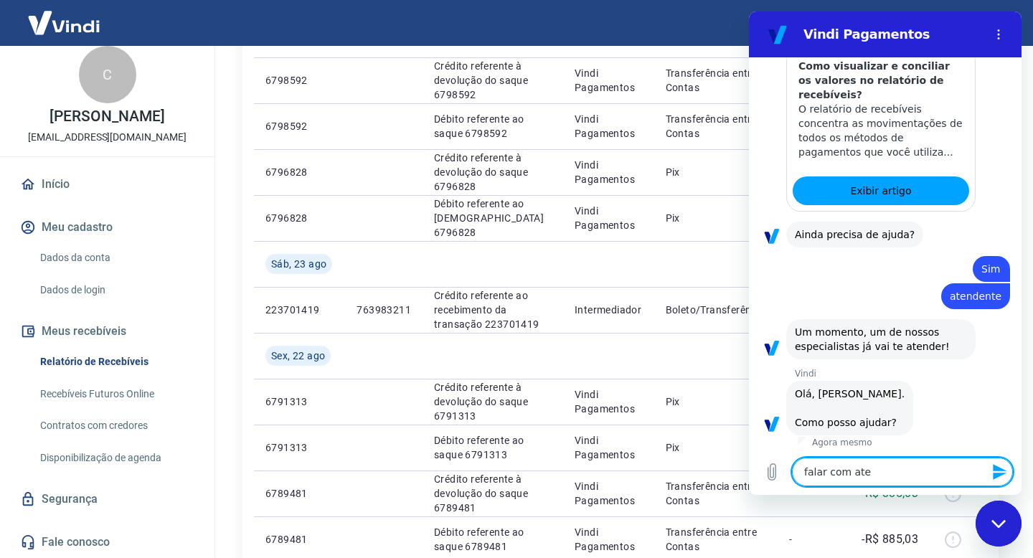
type textarea "x"
type textarea "falar com atend"
type textarea "x"
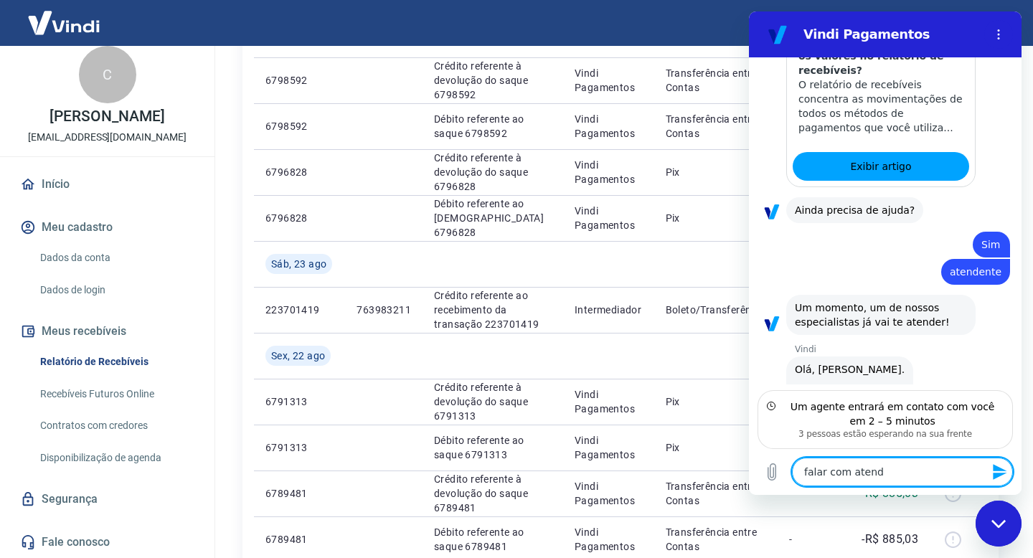
type textarea "falar com atende"
type textarea "x"
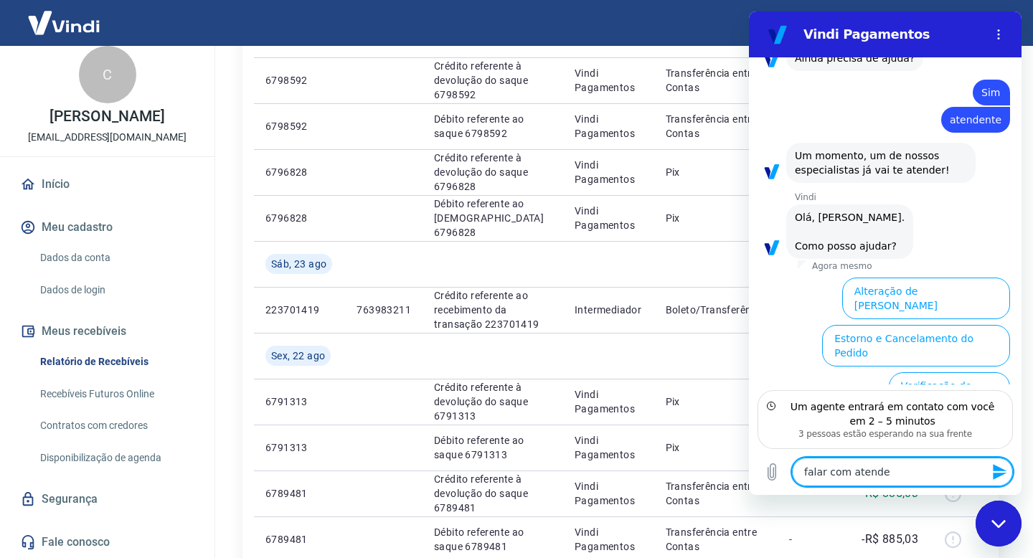
type textarea "falar com atenden"
type textarea "x"
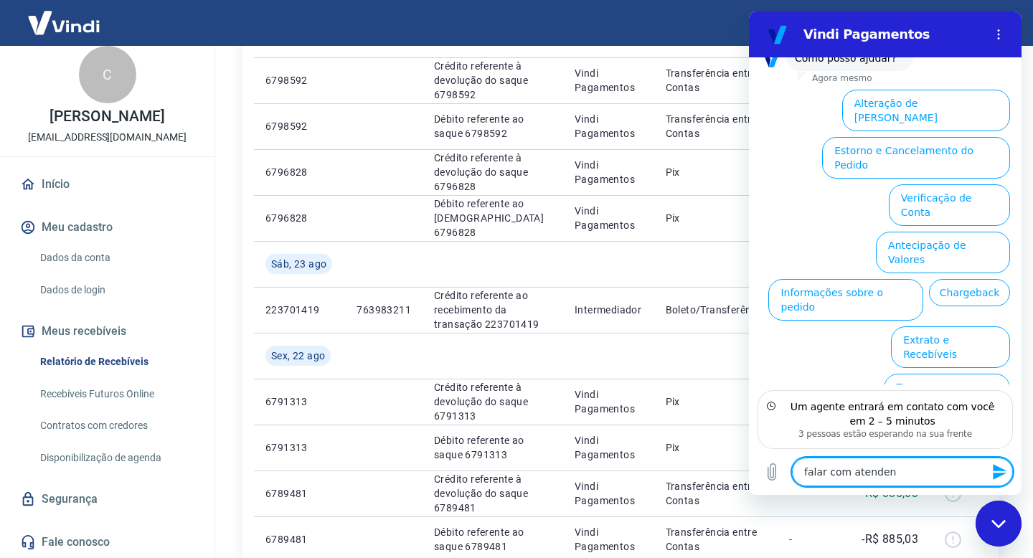
type textarea "falar com atendent"
type textarea "x"
type textarea "falar com atendente"
type textarea "x"
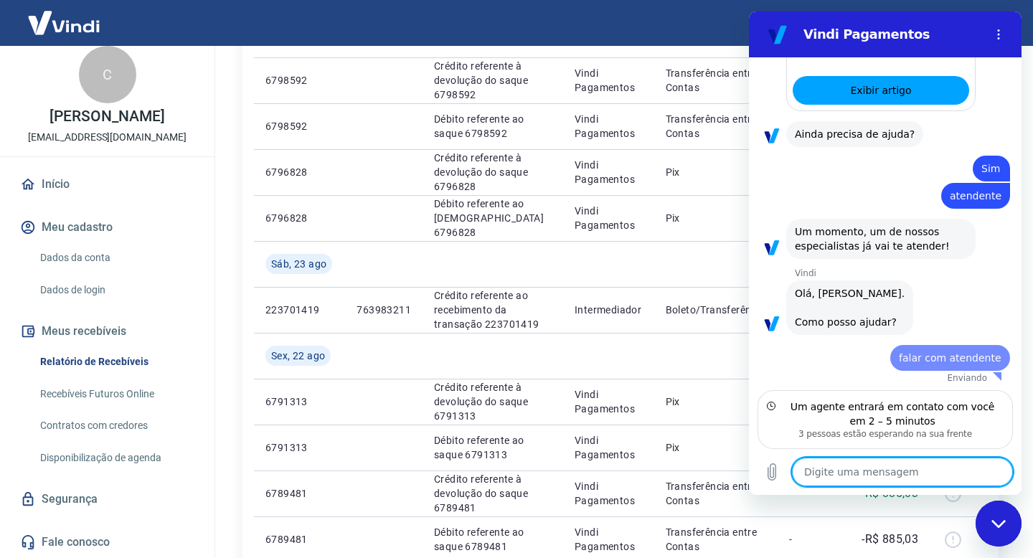
type textarea "x"
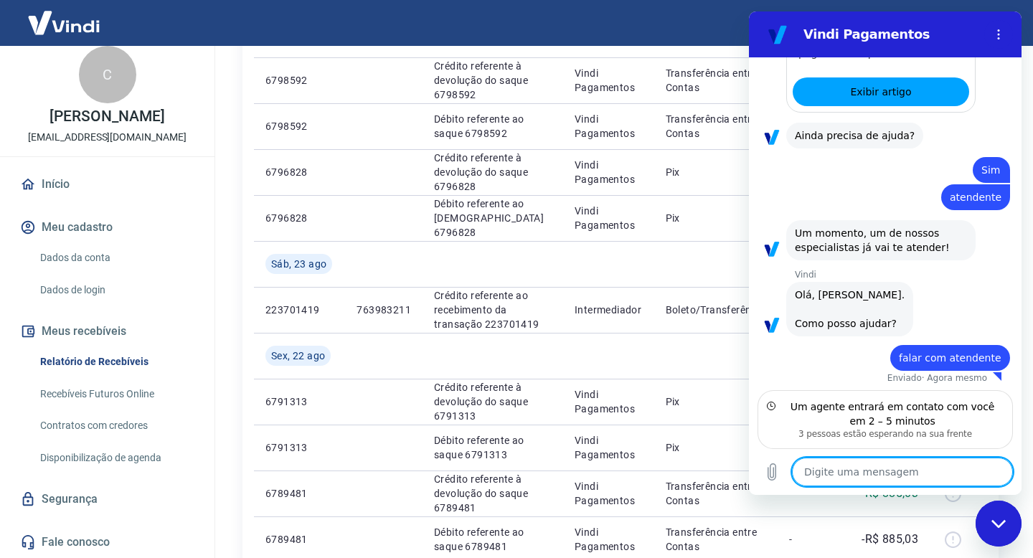
scroll to position [1427, 0]
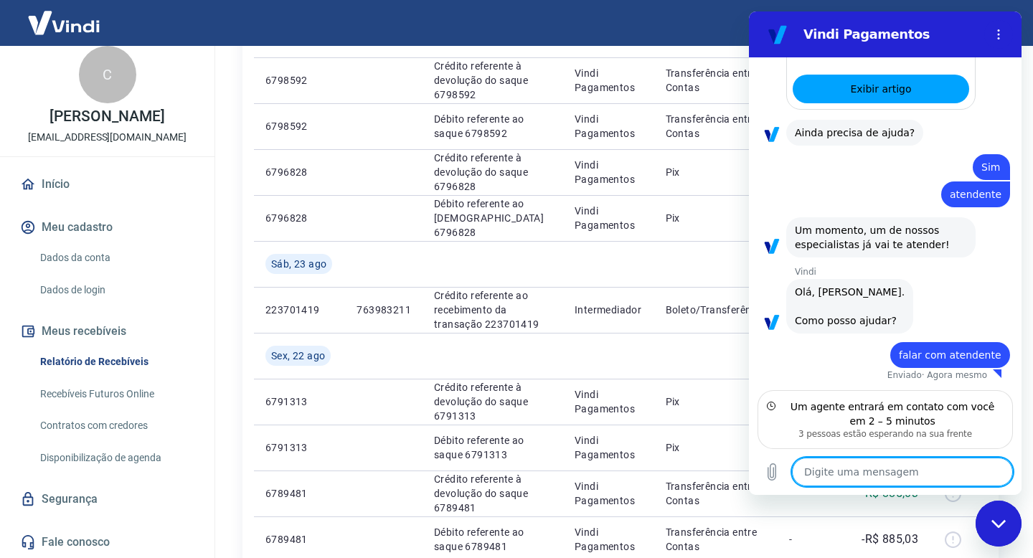
click at [905, 477] on textarea at bounding box center [902, 472] width 221 height 29
click at [842, 470] on textarea at bounding box center [902, 472] width 221 height 29
type textarea "G"
type textarea "x"
type textarea "Go"
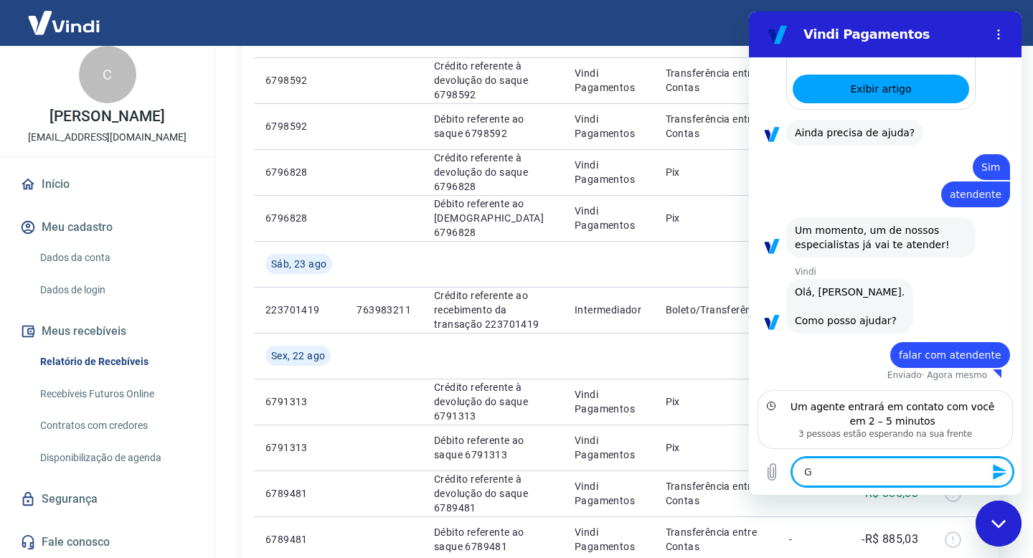
type textarea "x"
type textarea "Gos"
type textarea "x"
type textarea "Gost"
type textarea "x"
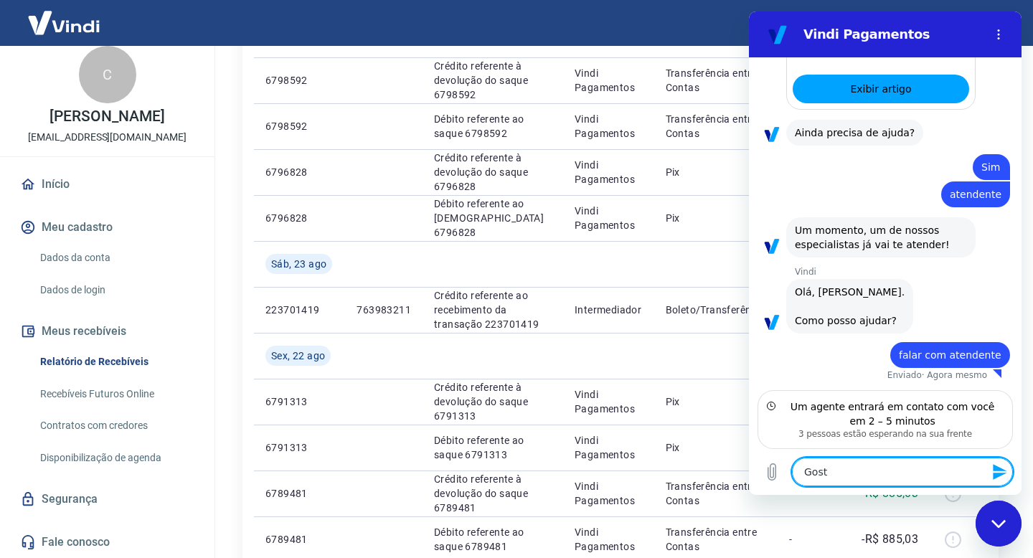
type textarea "Gosta"
type textarea "x"
type textarea "Gostar"
type textarea "x"
type textarea "Gostari"
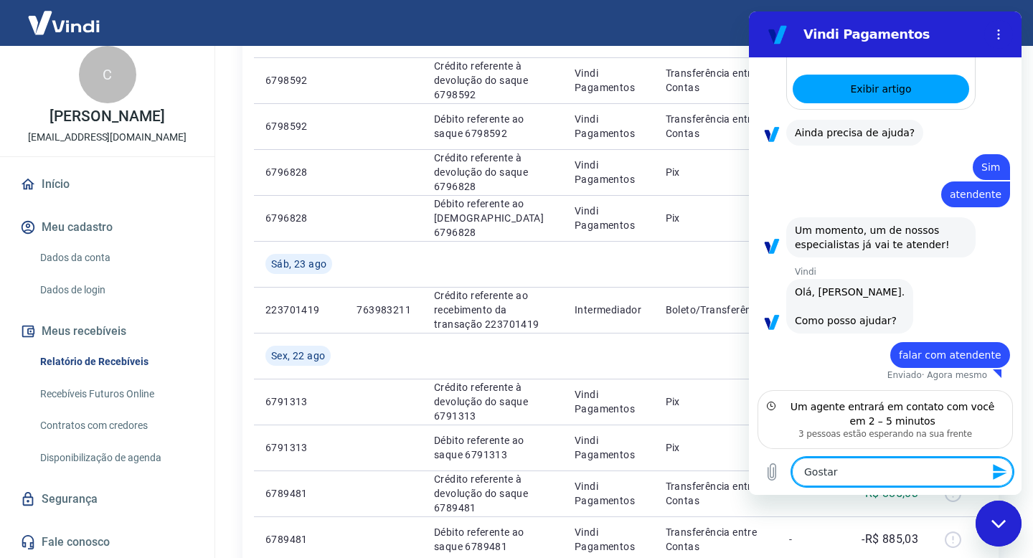
type textarea "x"
type textarea "Gostaria"
type textarea "x"
type textarea "Gostaria"
type textarea "x"
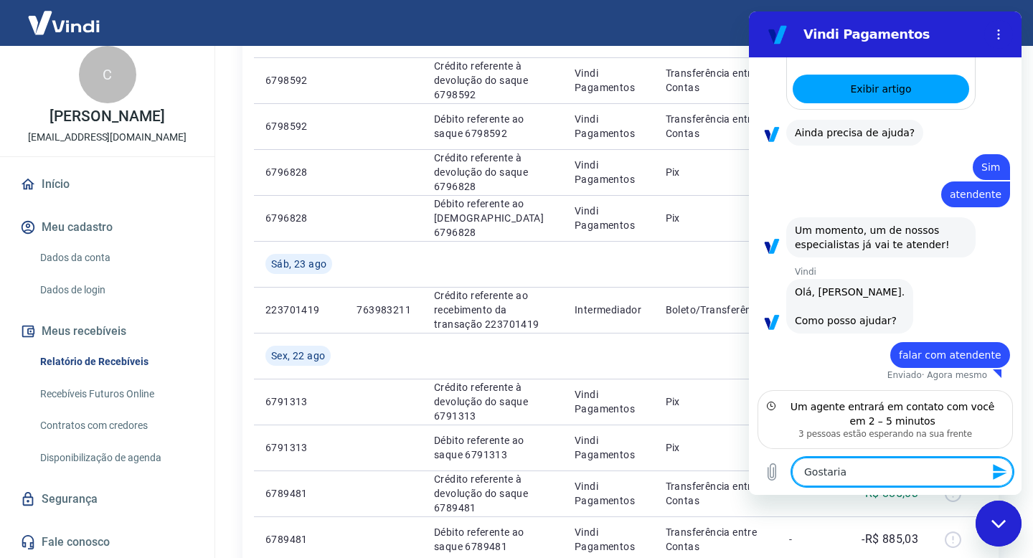
type textarea "Gostaria d"
type textarea "x"
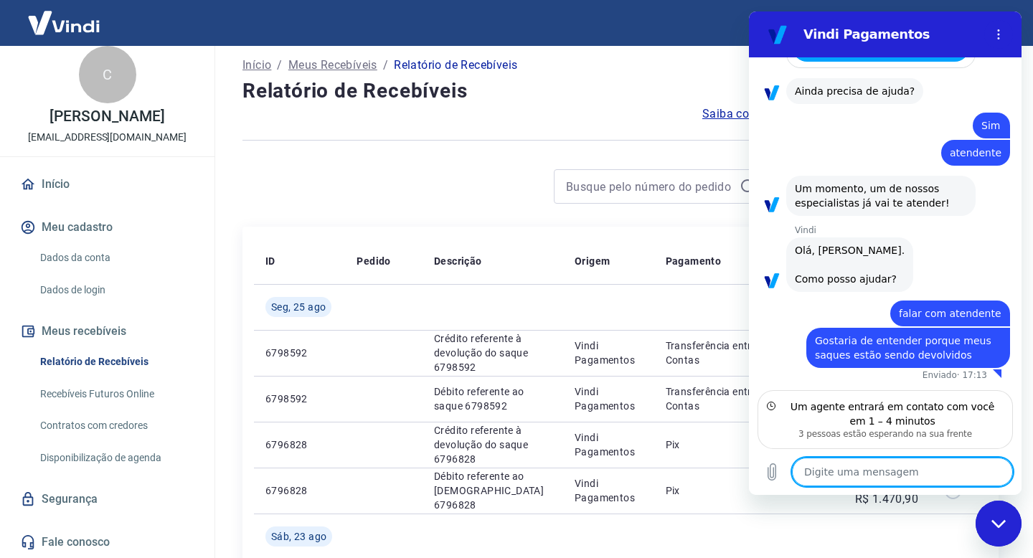
scroll to position [0, 0]
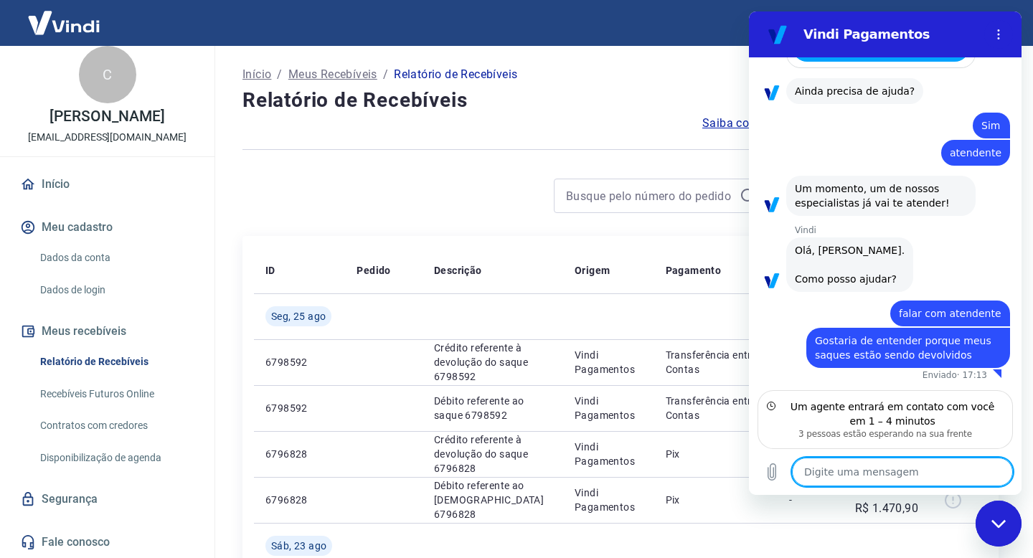
click at [1006, 529] on div "Fechar janela de mensagens" at bounding box center [998, 523] width 43 height 43
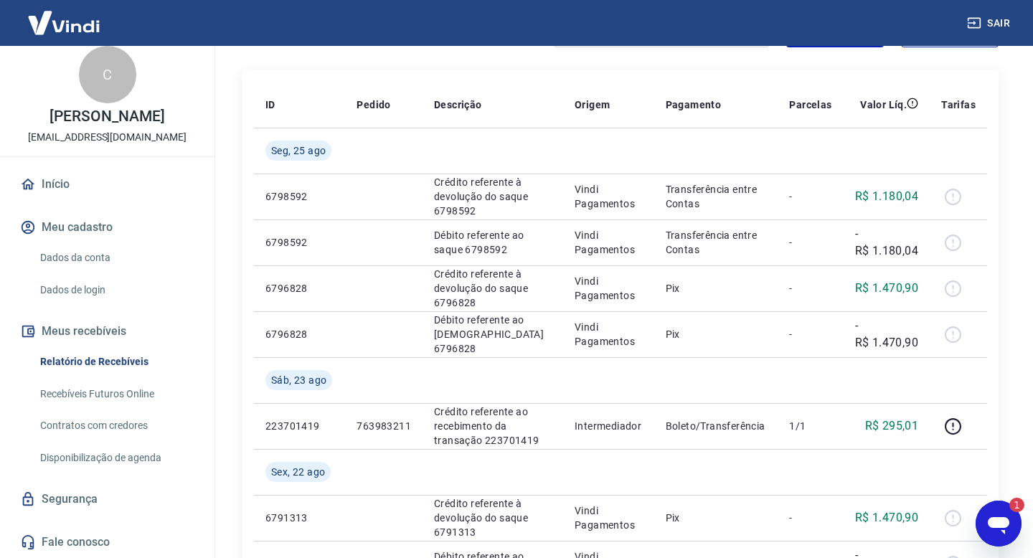
click at [994, 534] on icon "Abrir janela de mensagens, 1 mensagem não lida" at bounding box center [999, 524] width 26 height 26
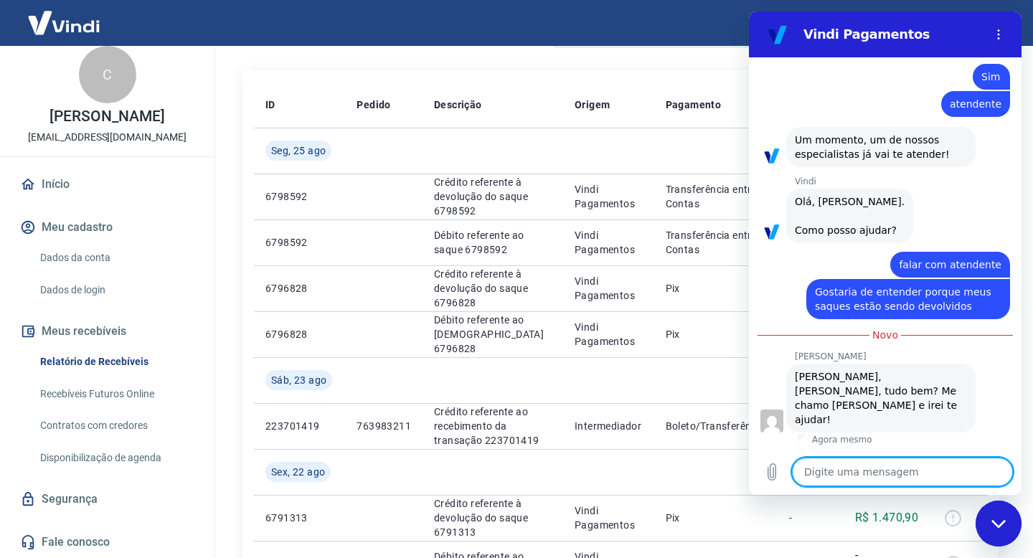
scroll to position [1489, 0]
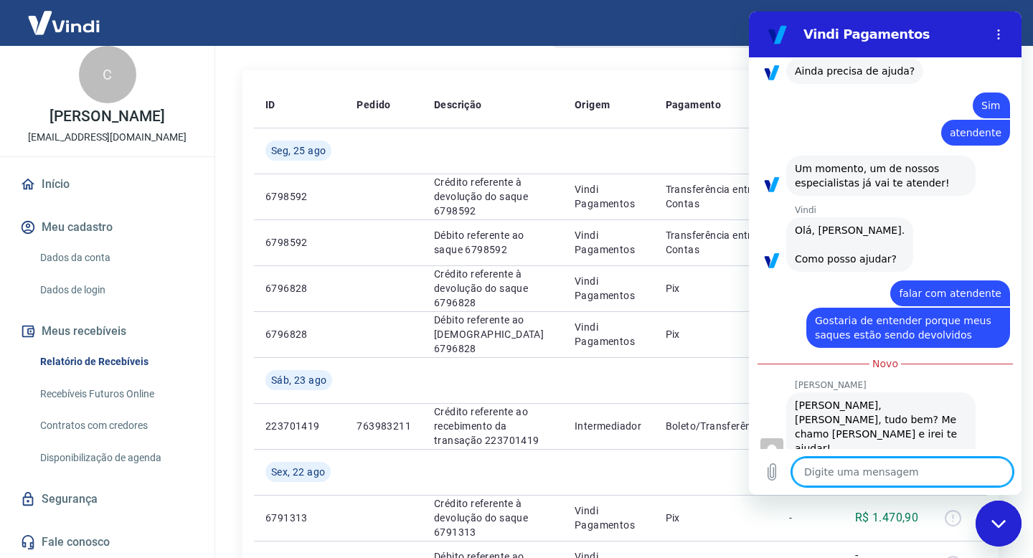
click at [939, 471] on textarea at bounding box center [902, 472] width 221 height 29
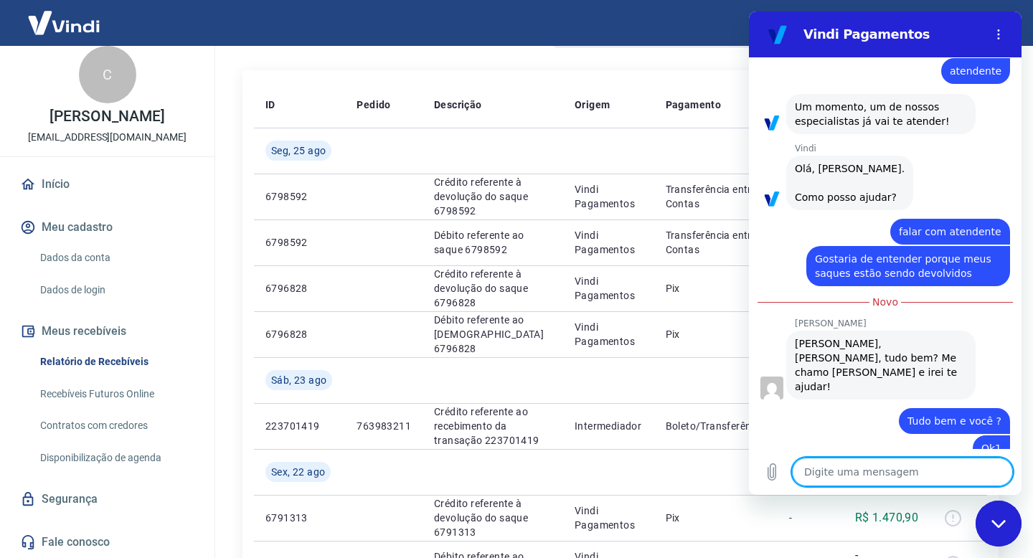
scroll to position [1578, 0]
